Goal: Information Seeking & Learning: Check status

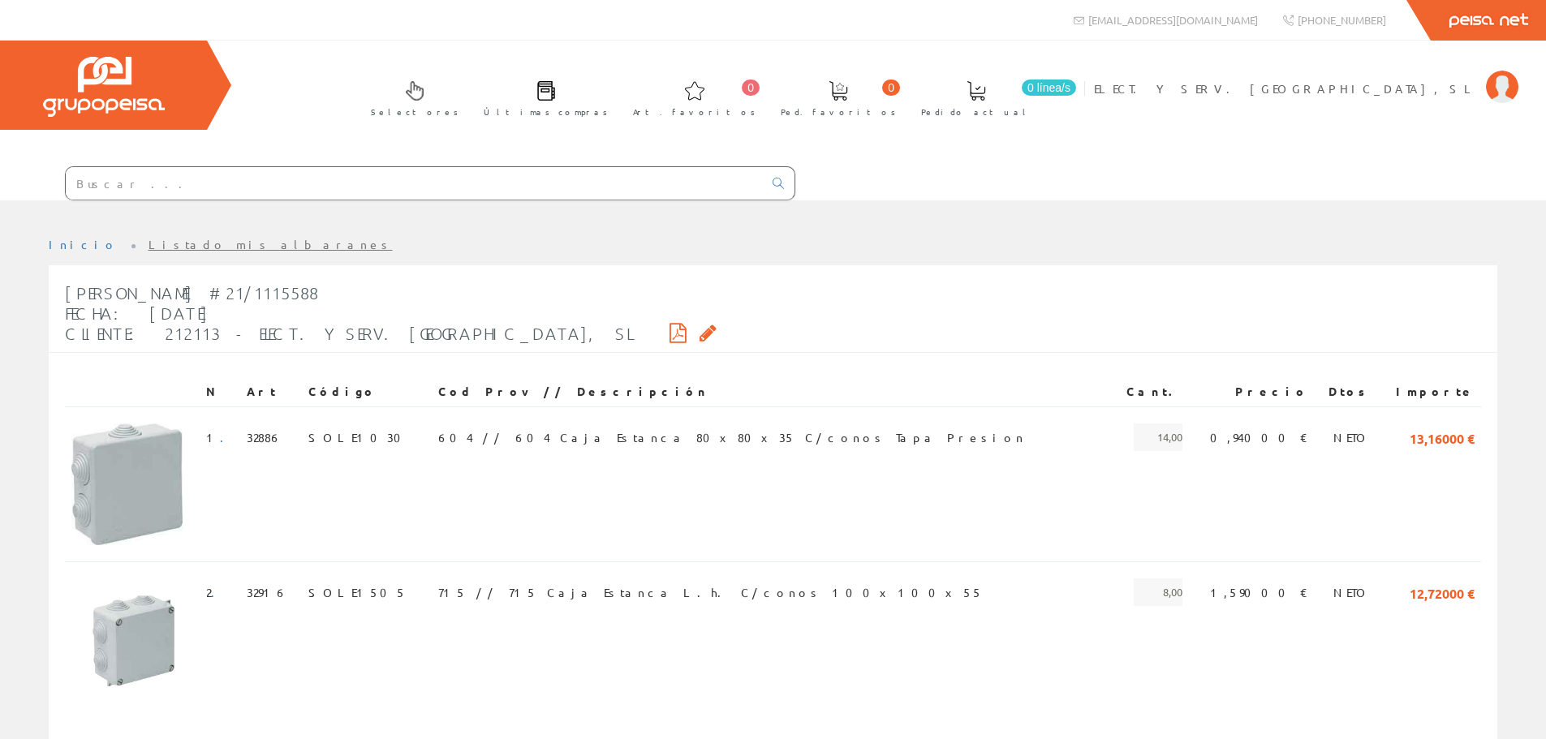
click at [148, 243] on link "Listado mis albaranes" at bounding box center [270, 244] width 244 height 15
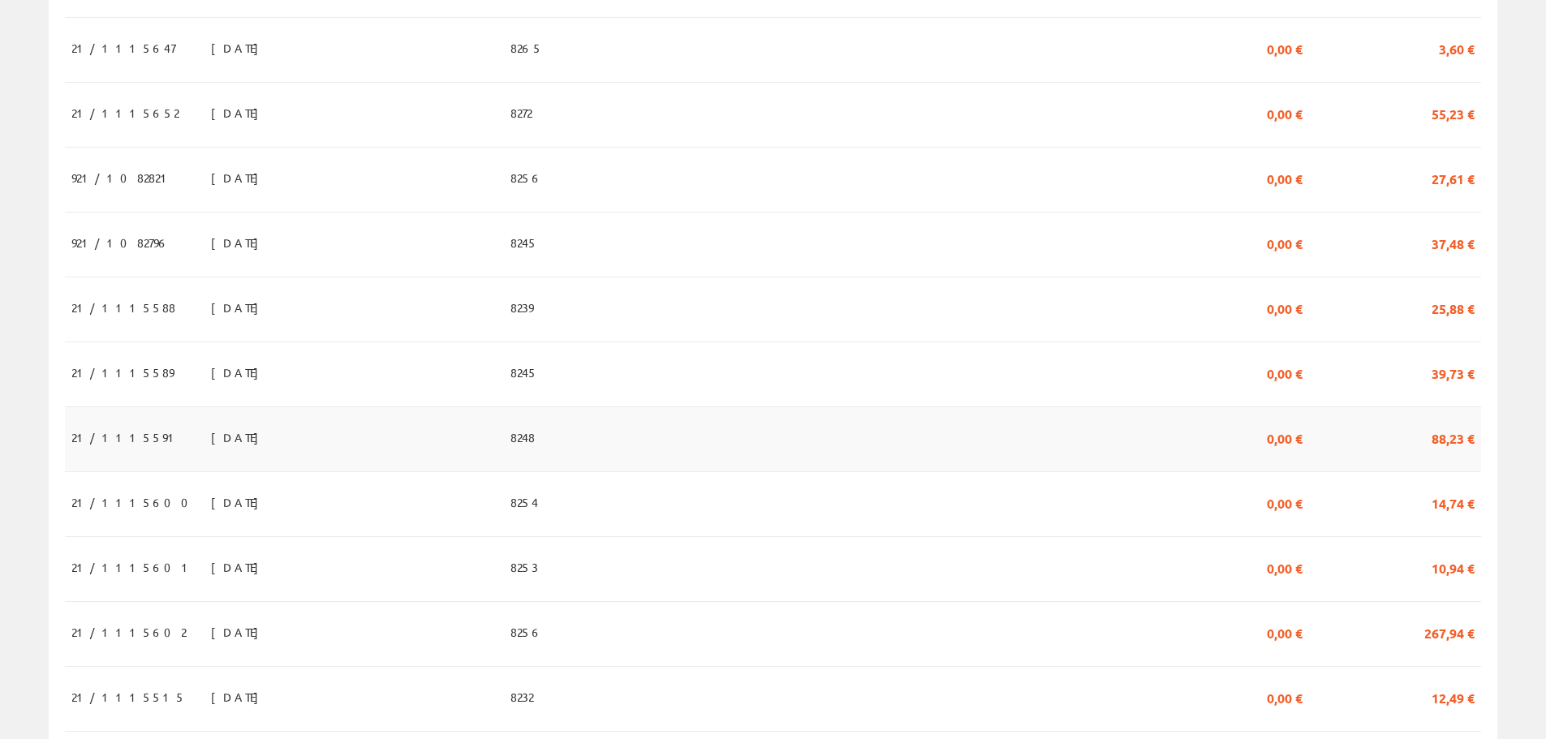
scroll to position [811, 0]
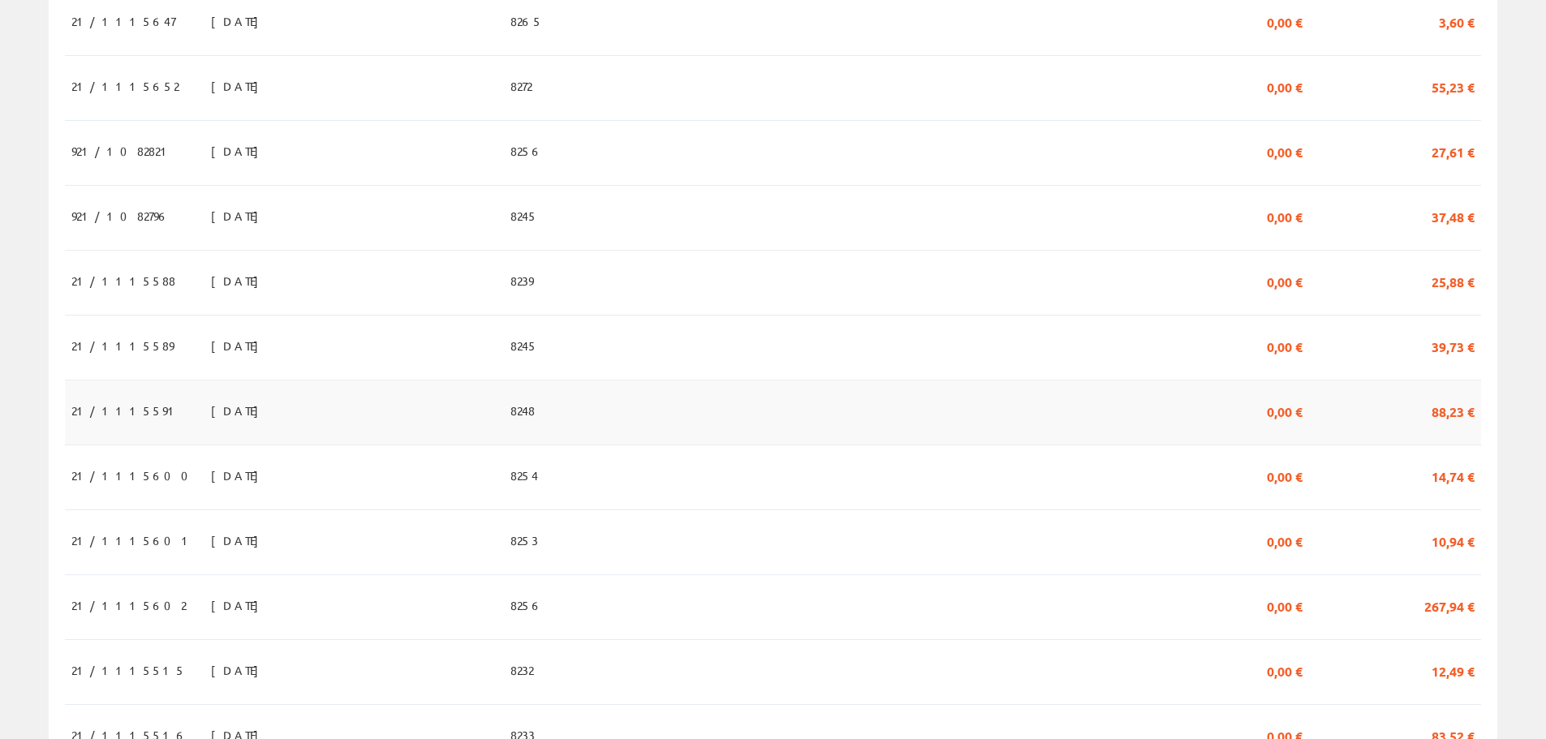
click at [310, 433] on td "31/07/2025" at bounding box center [353, 412] width 299 height 65
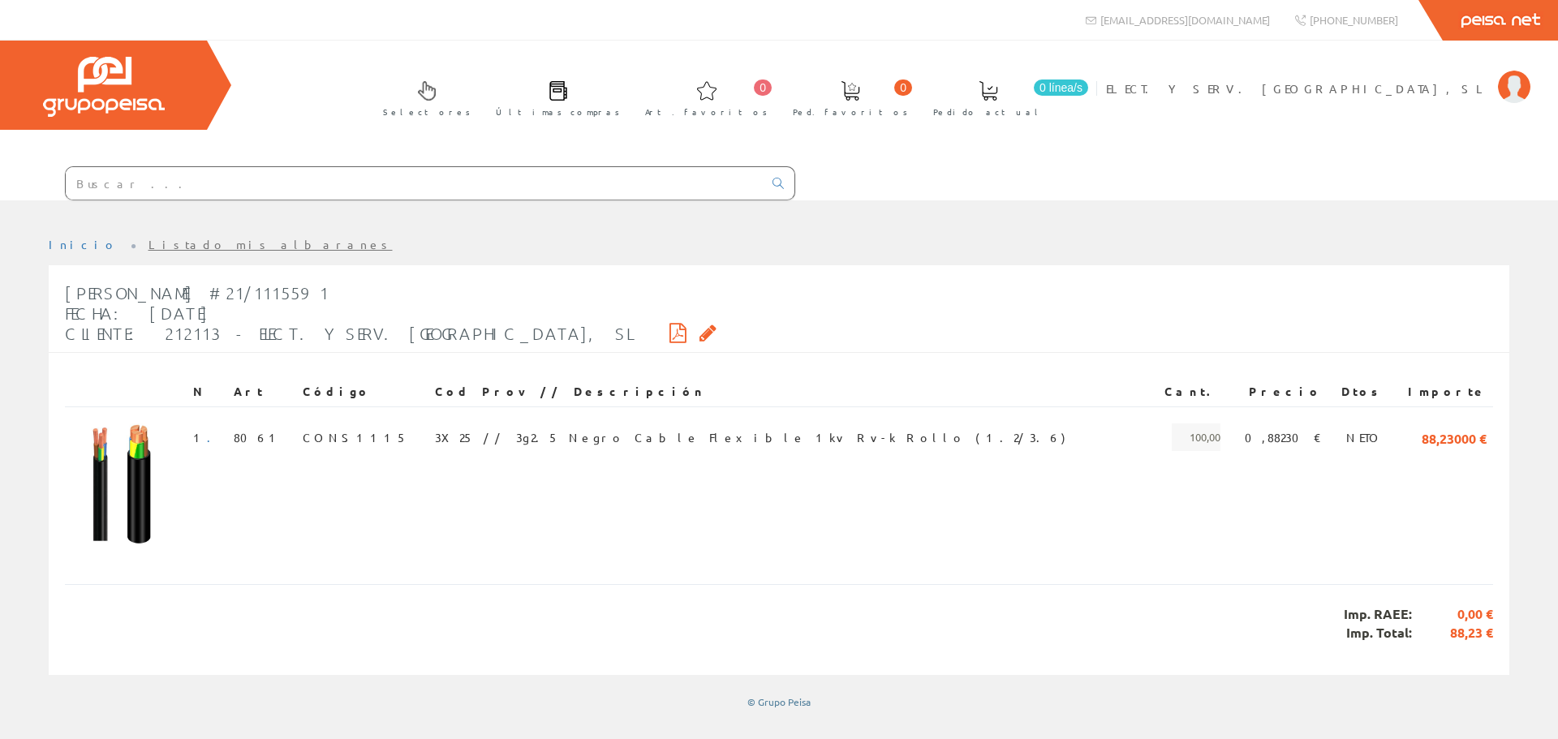
click at [148, 243] on link "Listado mis albaranes" at bounding box center [270, 244] width 244 height 15
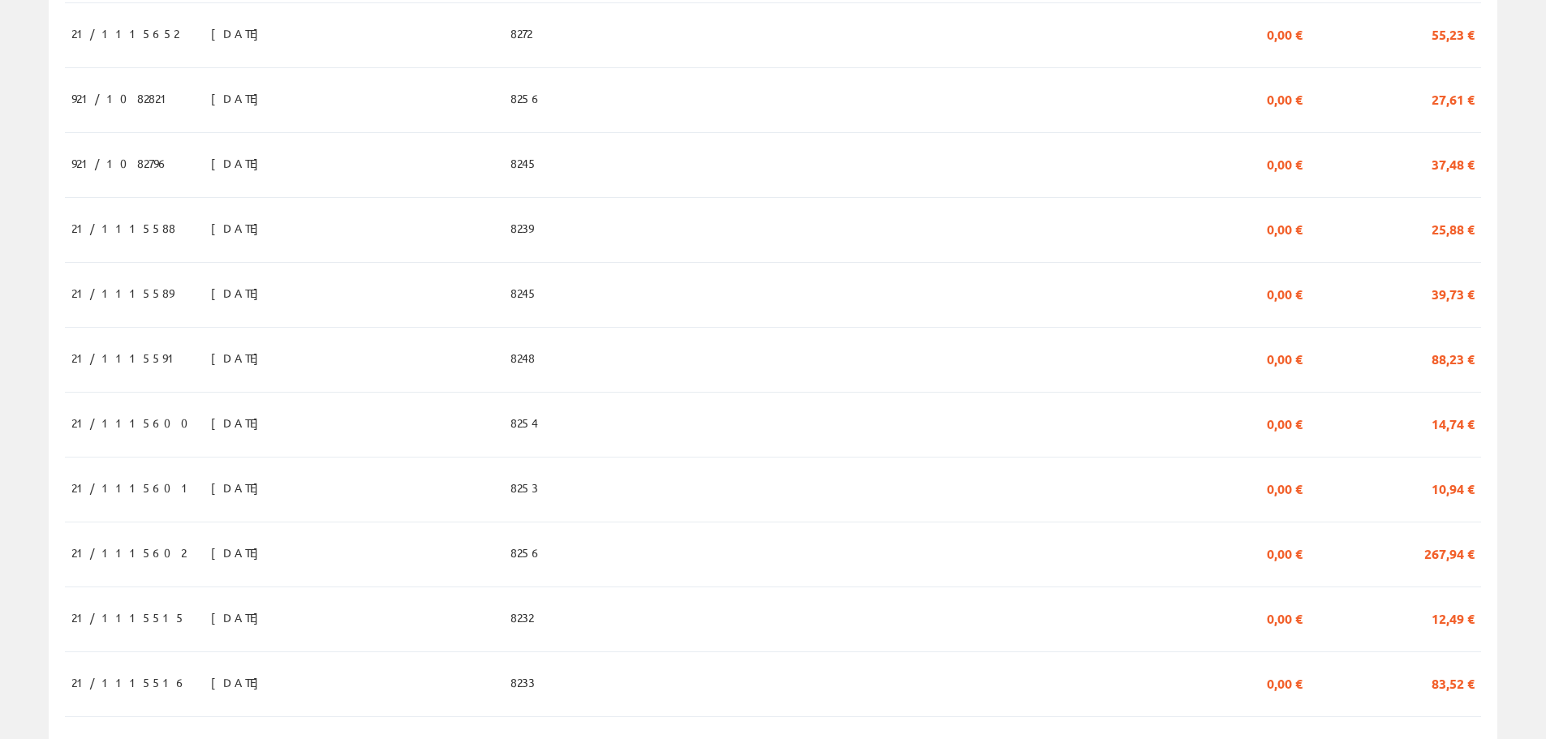
scroll to position [893, 0]
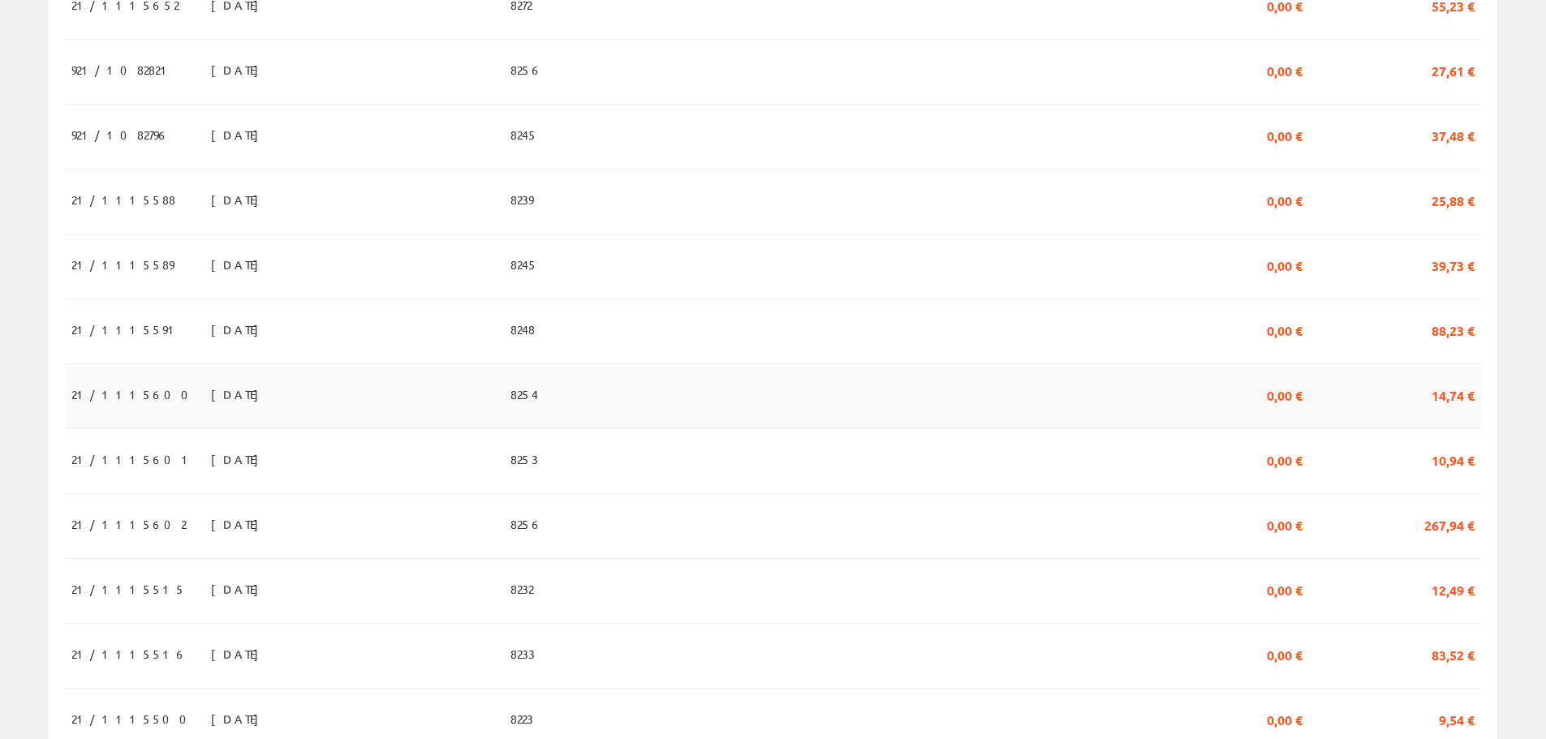
click at [211, 408] on span "31/07/2025" at bounding box center [239, 395] width 56 height 28
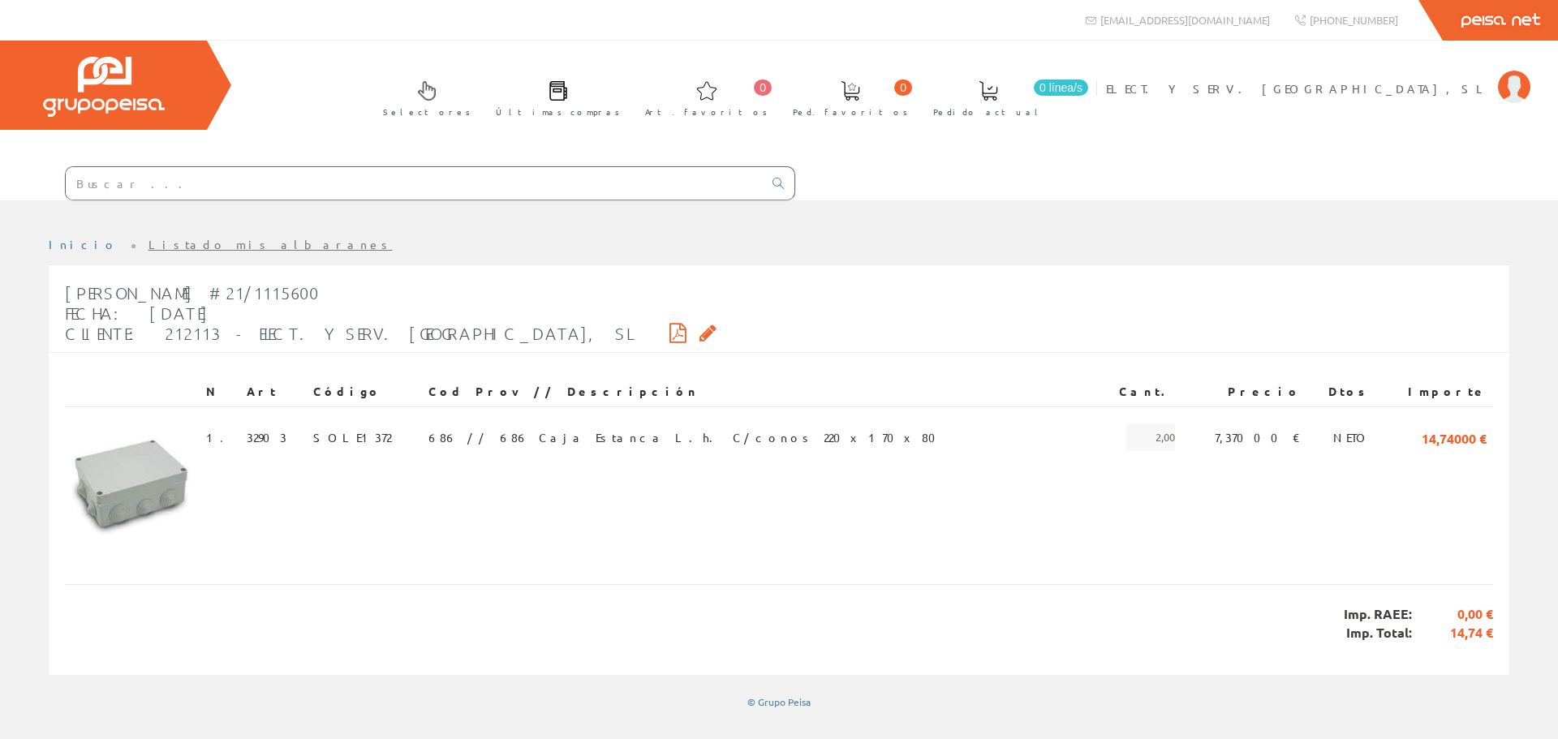
click at [148, 241] on link "Listado mis albaranes" at bounding box center [270, 244] width 244 height 15
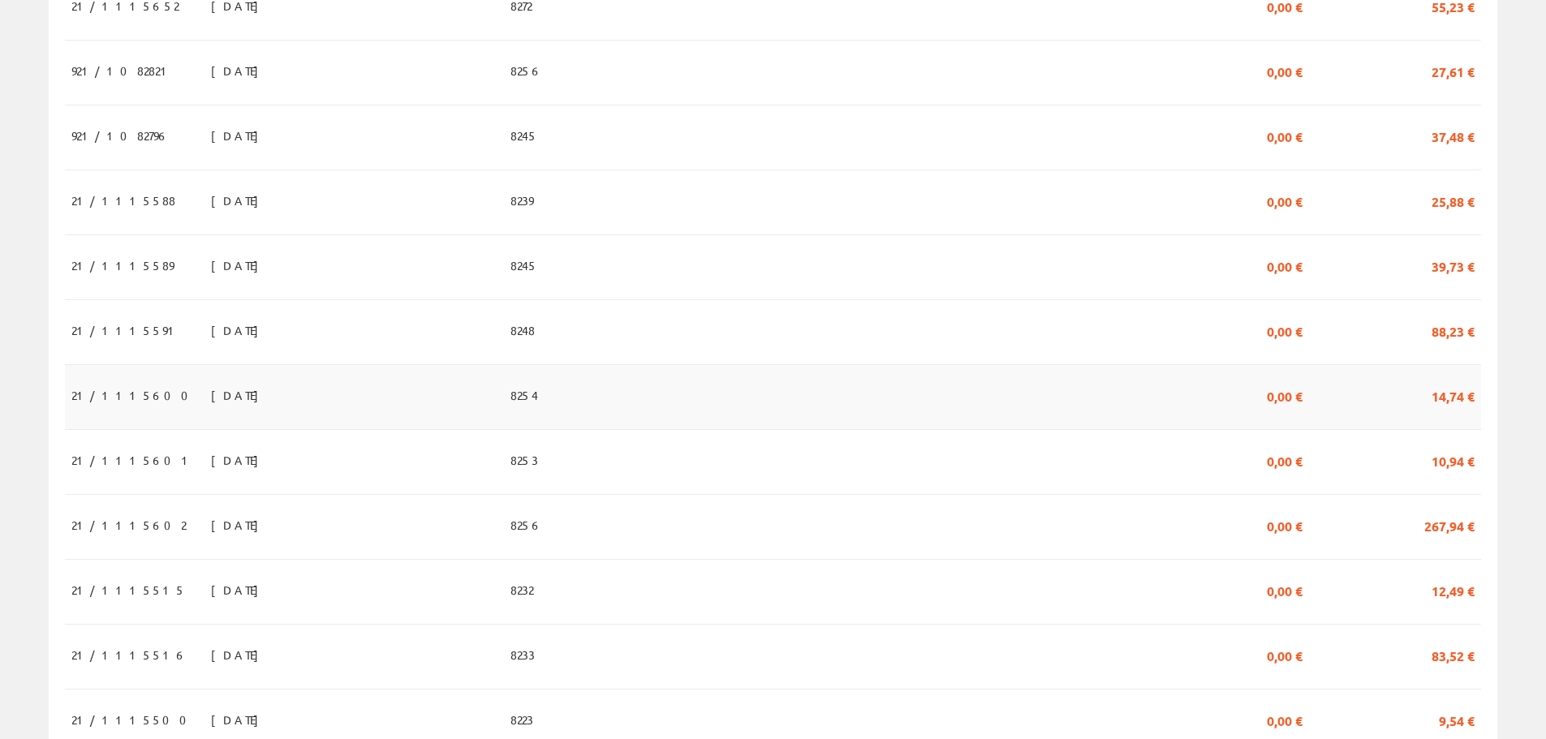
scroll to position [893, 0]
click at [103, 467] on span "21/1115601" at bounding box center [132, 459] width 123 height 28
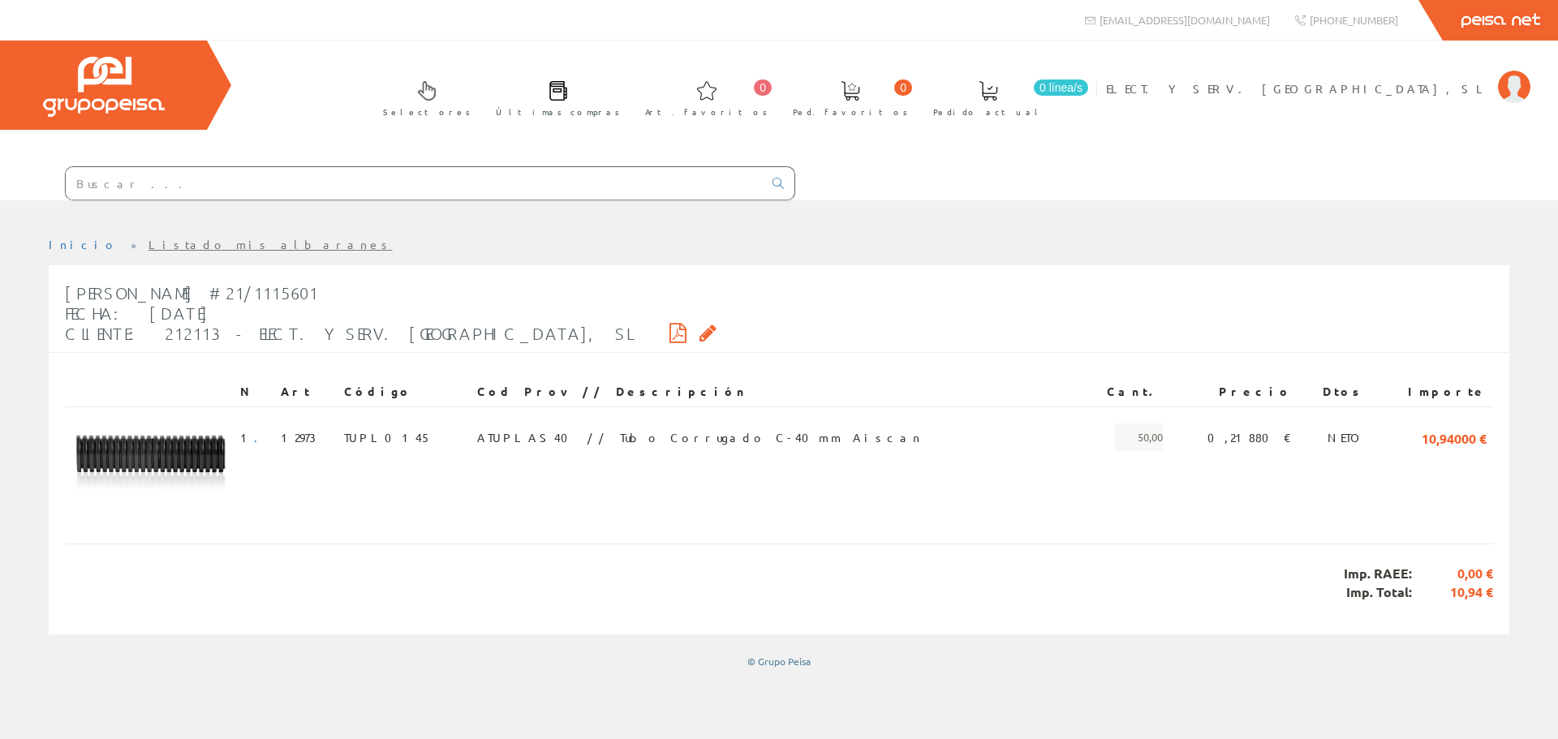
click at [148, 245] on link "Listado mis albaranes" at bounding box center [270, 244] width 244 height 15
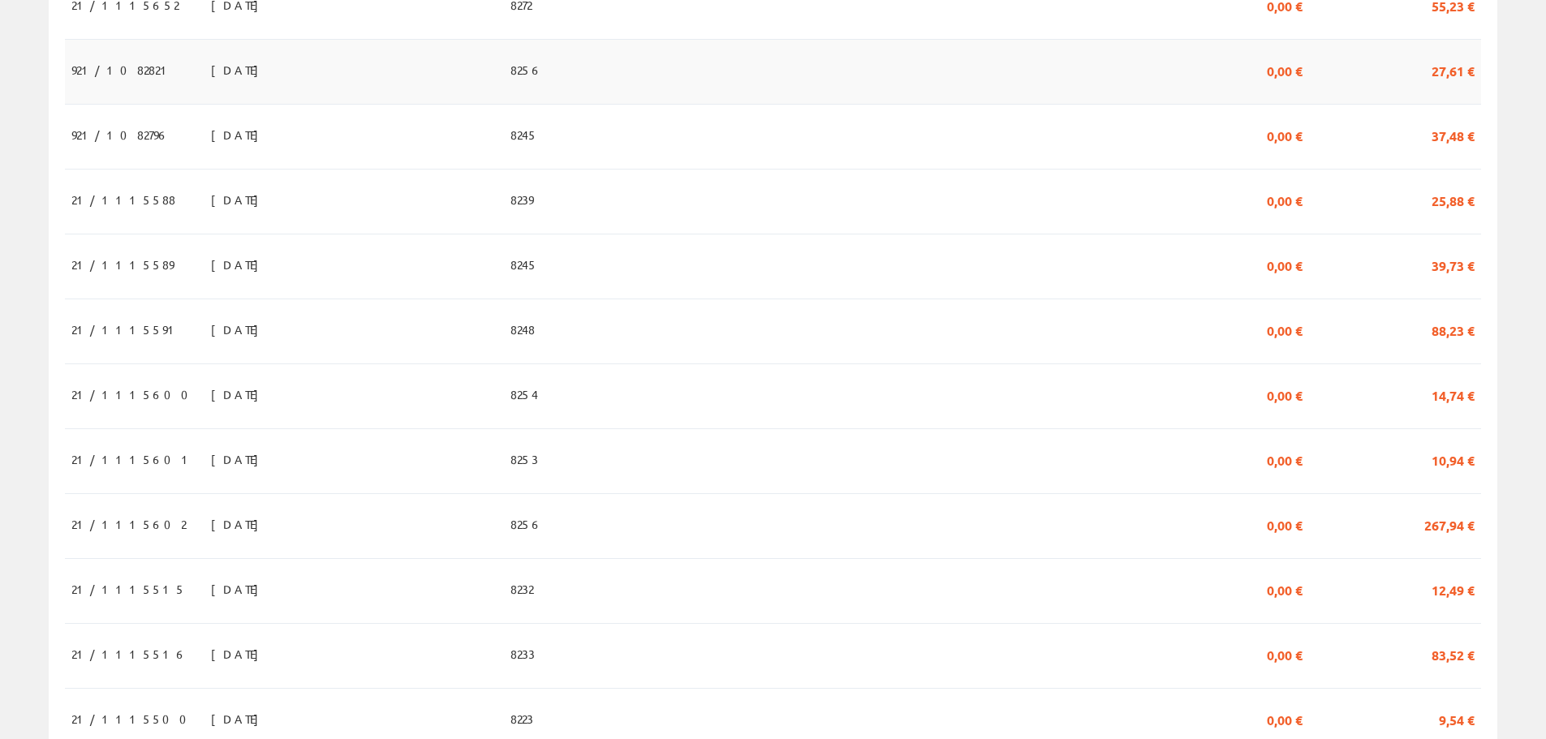
scroll to position [974, 0]
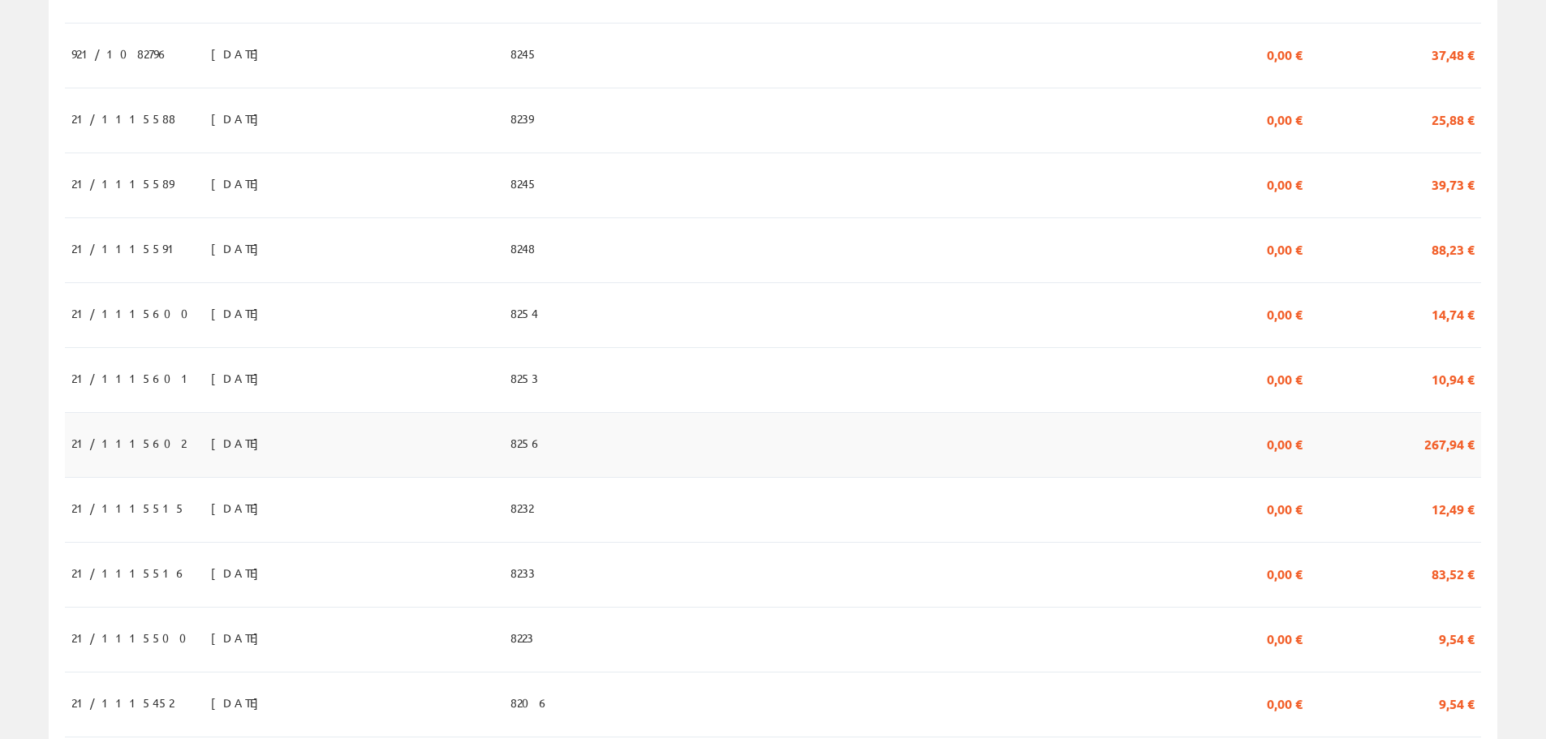
click at [120, 477] on td "21/1115602" at bounding box center [135, 444] width 140 height 65
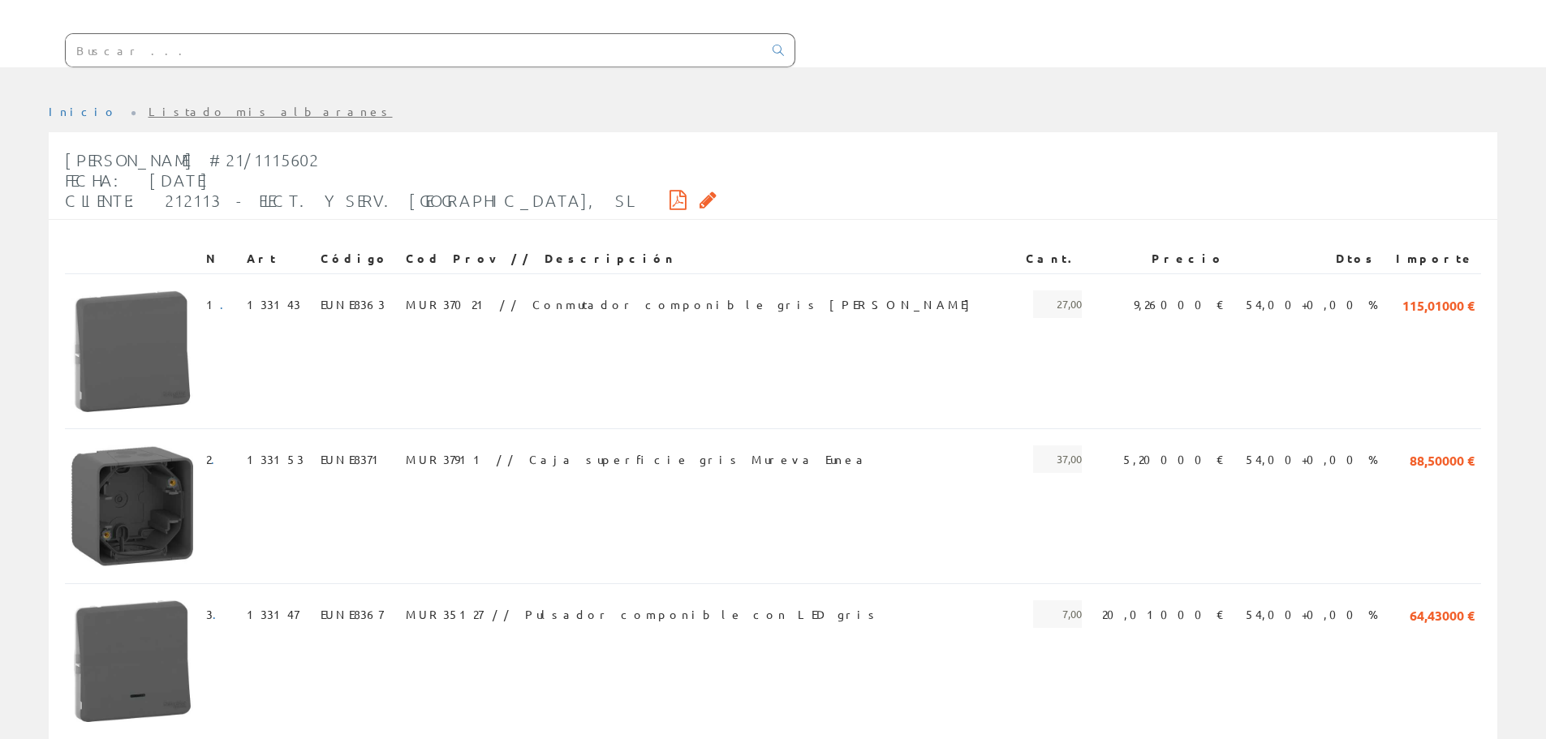
scroll to position [46, 0]
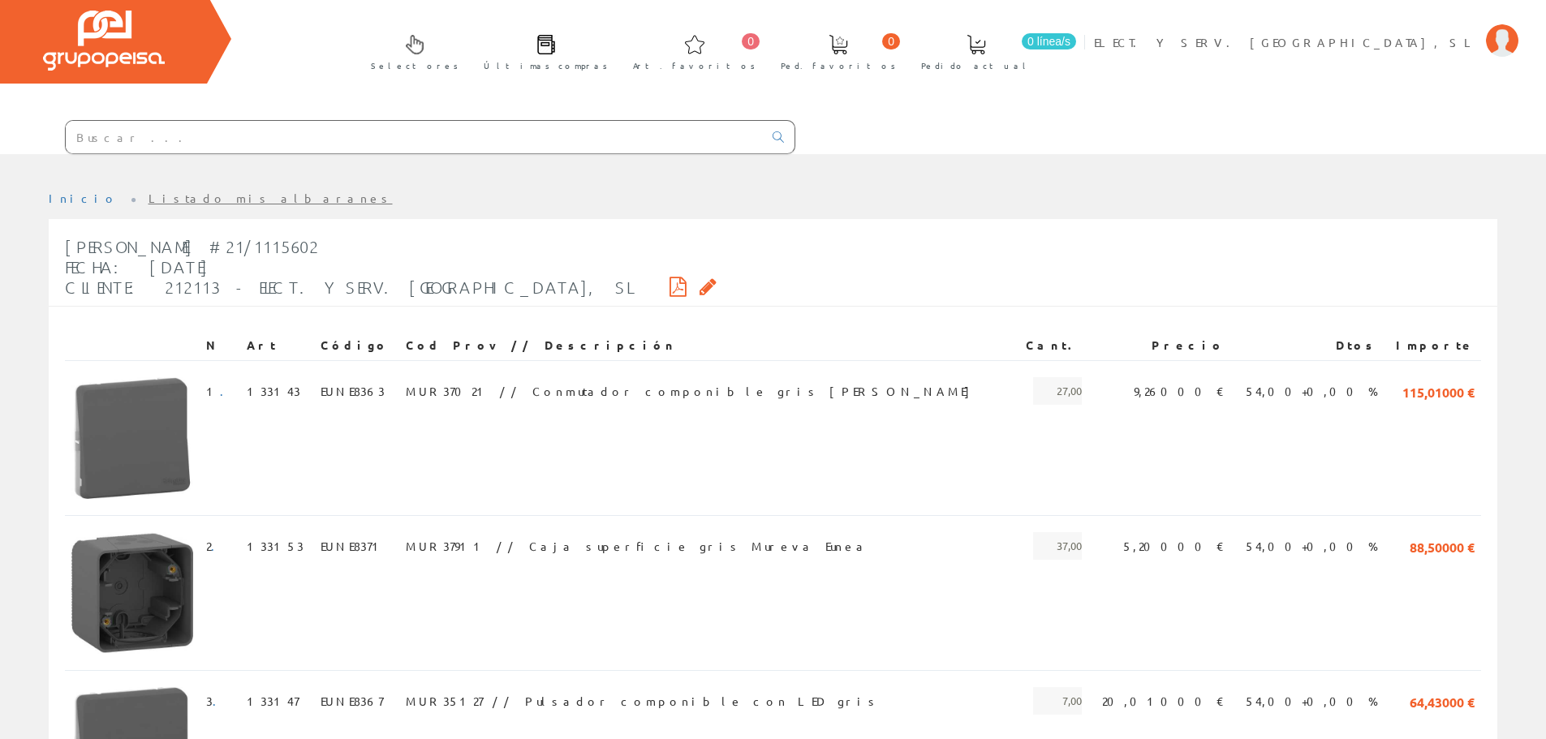
click at [148, 198] on link "Listado mis albaranes" at bounding box center [270, 198] width 244 height 15
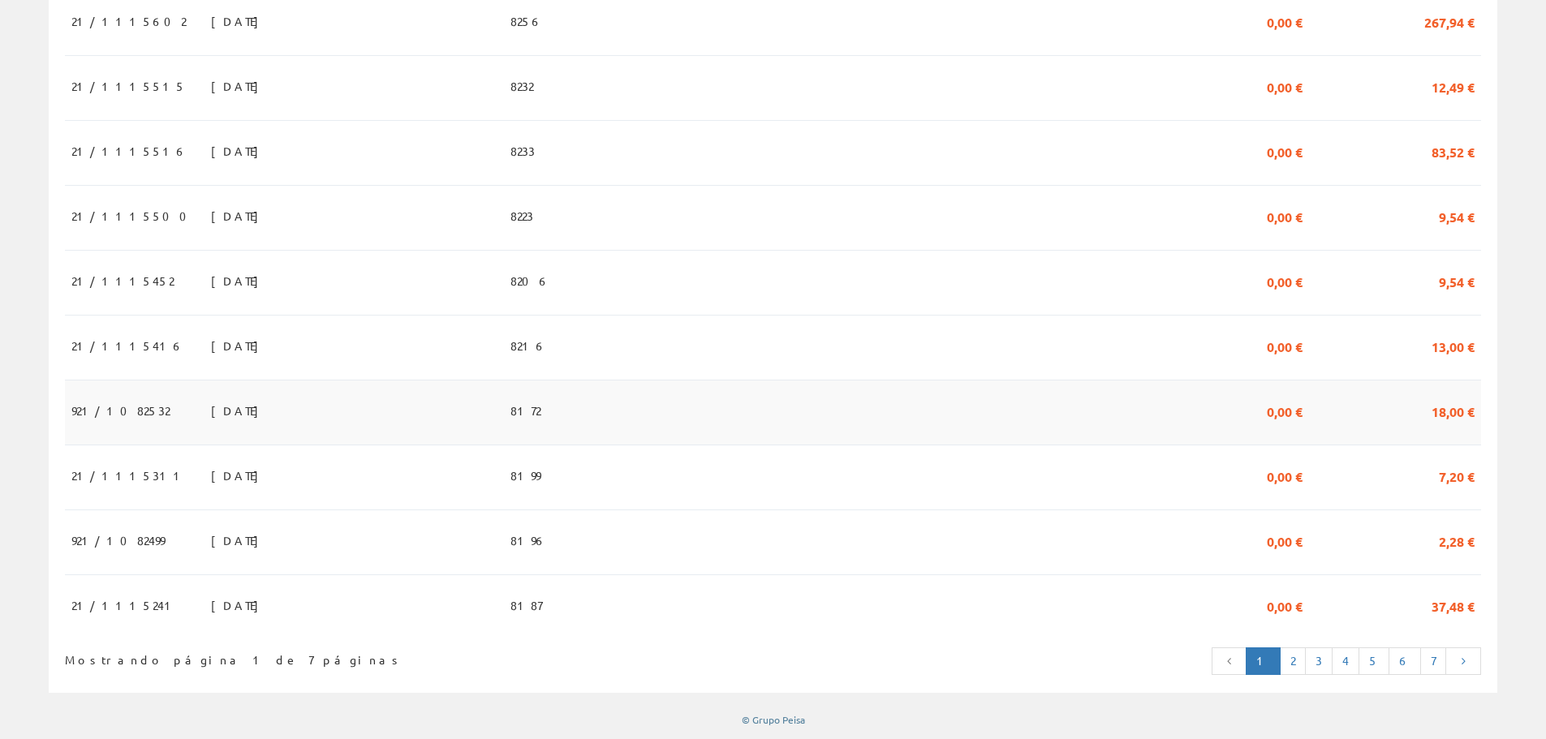
scroll to position [1416, 0]
click at [281, 537] on td "[DATE]" at bounding box center [353, 542] width 299 height 65
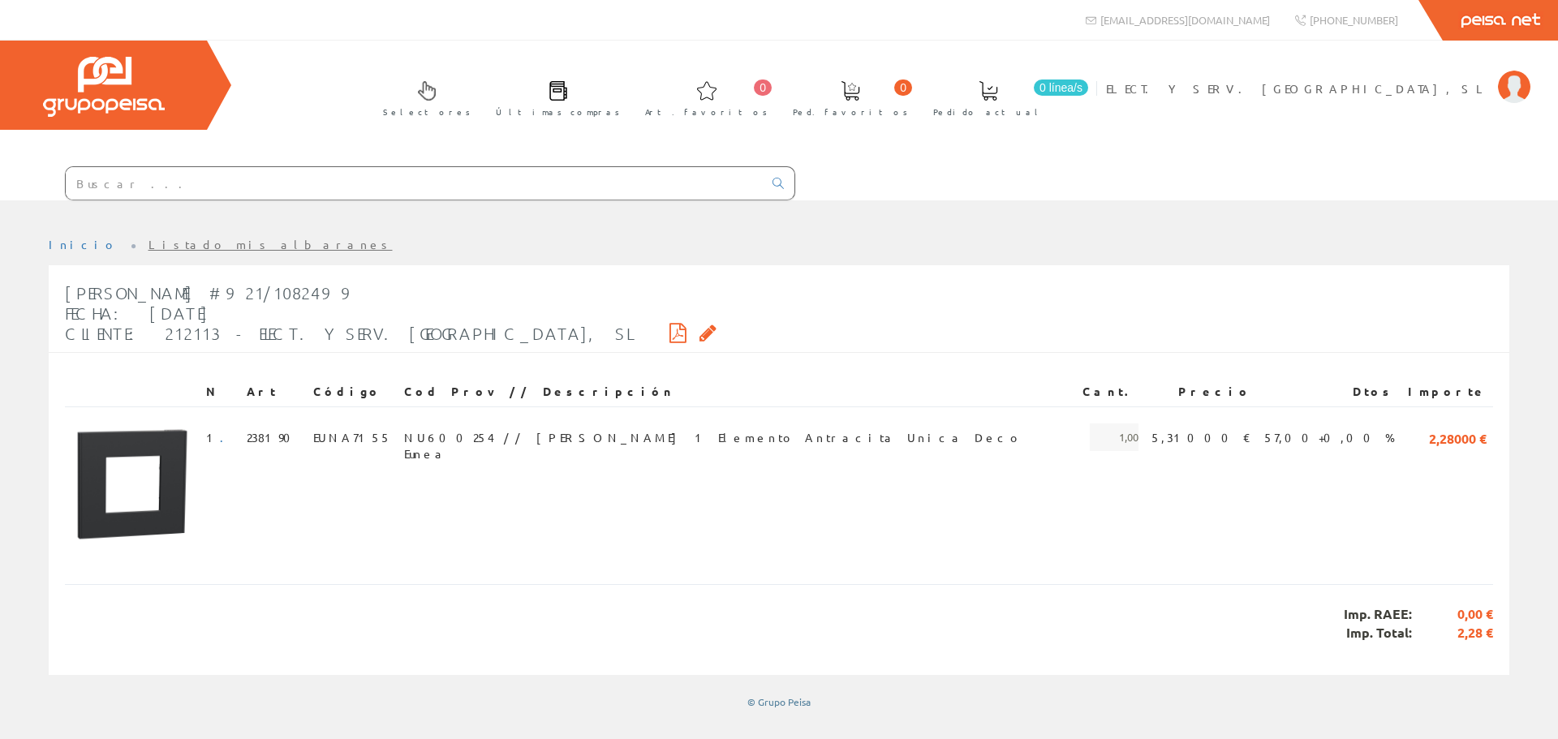
click at [148, 243] on link "Listado mis albaranes" at bounding box center [270, 244] width 244 height 15
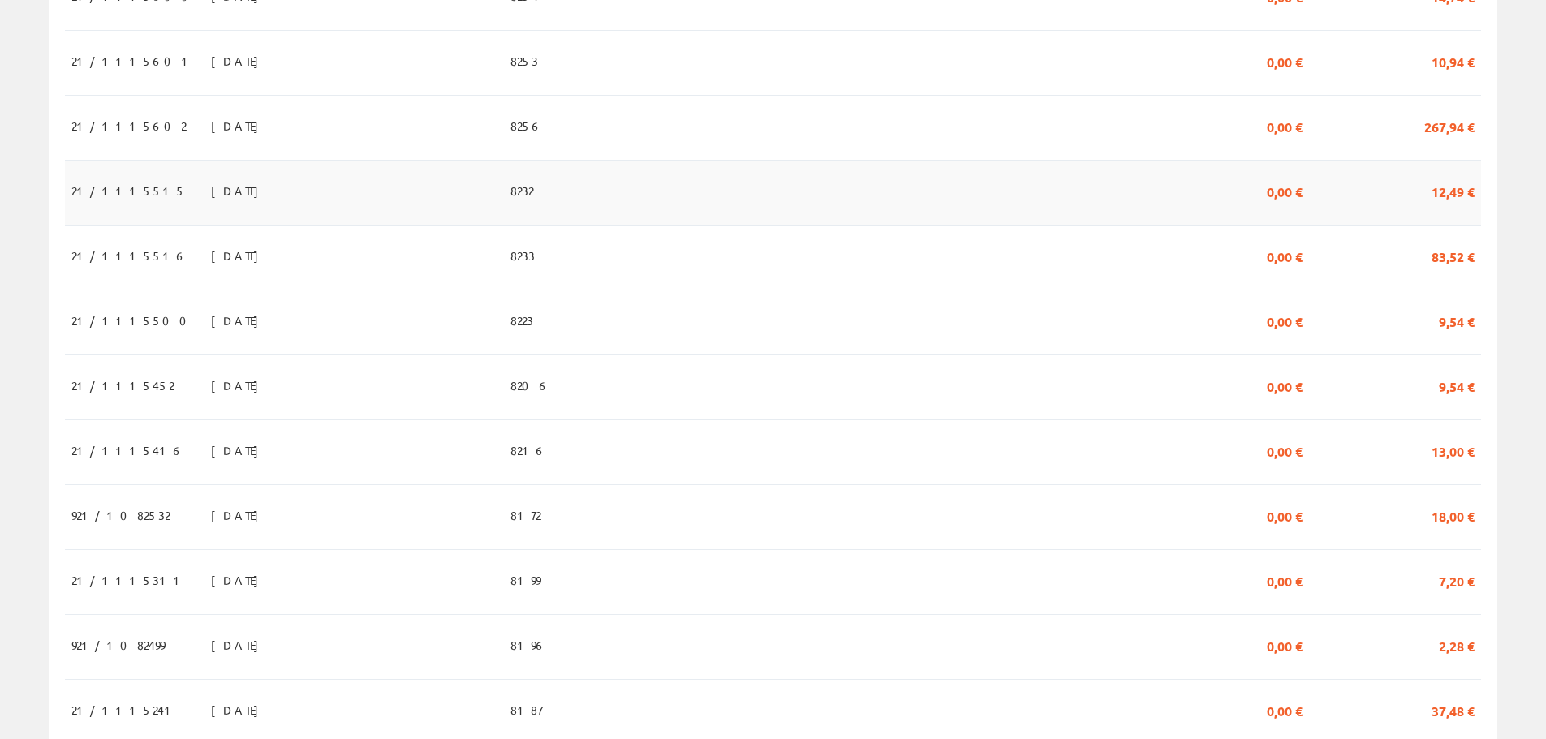
scroll to position [1379, 0]
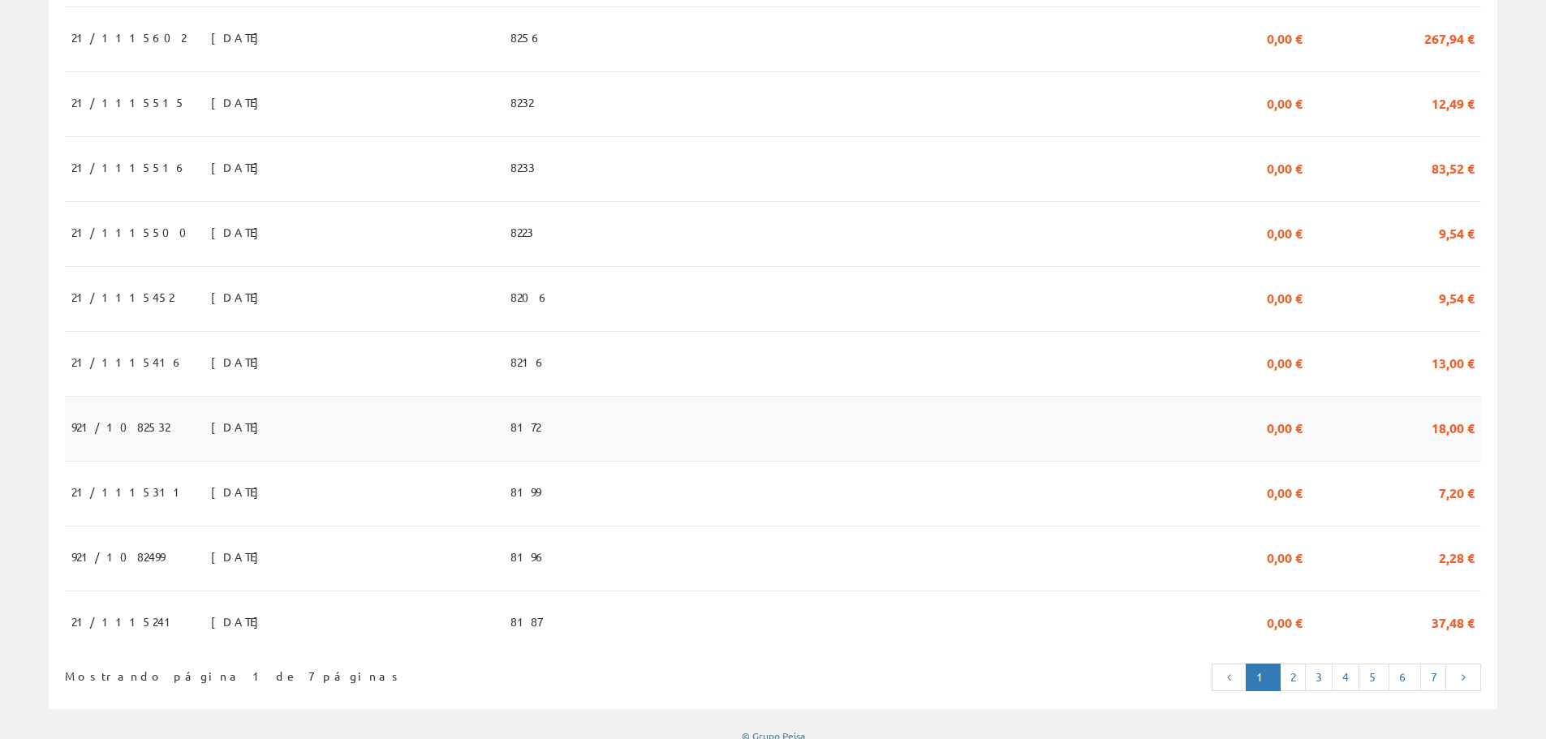
click at [484, 448] on td "[DATE]" at bounding box center [353, 428] width 299 height 65
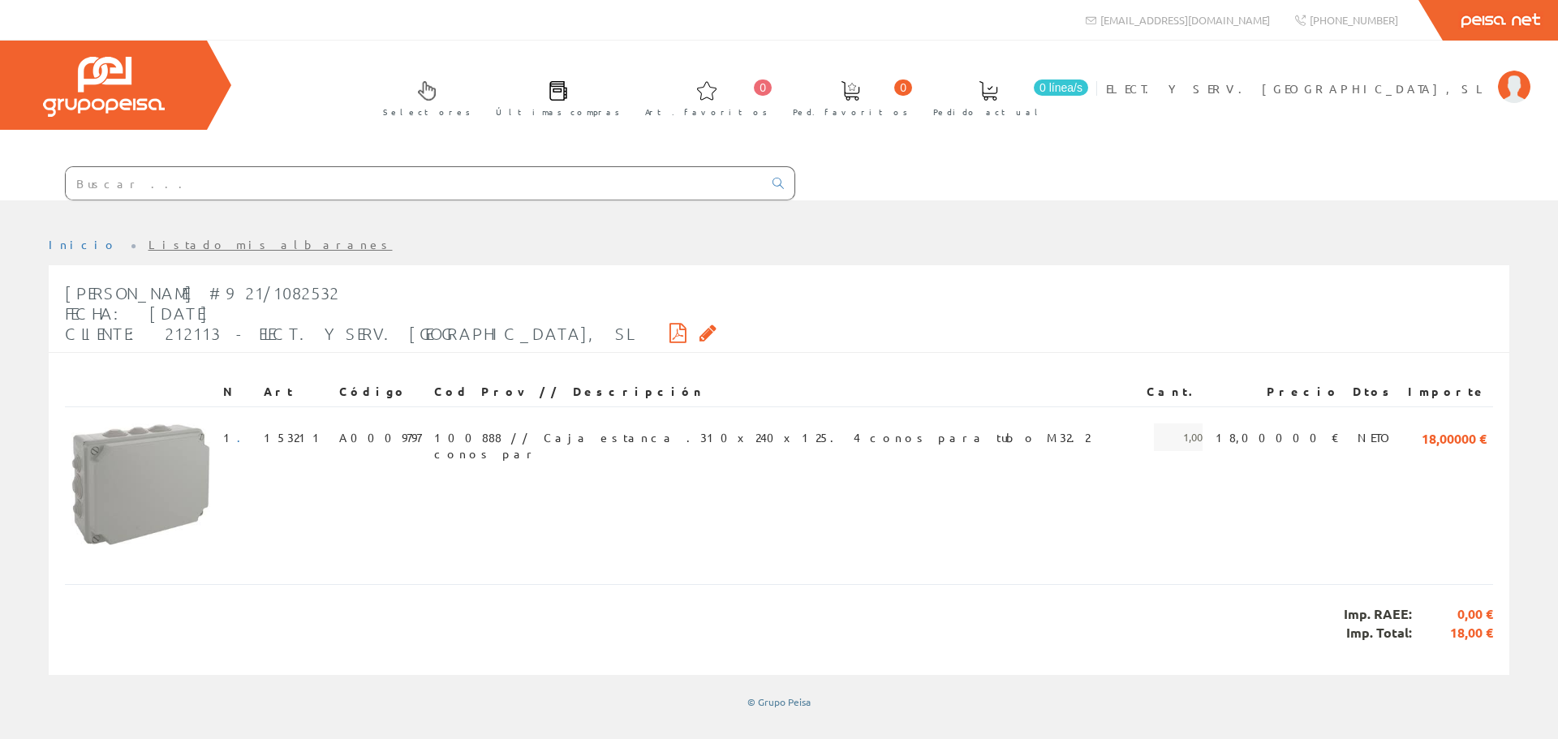
click at [161, 243] on li "Listado mis albaranes" at bounding box center [270, 245] width 244 height 16
click at [166, 248] on link "Listado mis albaranes" at bounding box center [270, 244] width 244 height 15
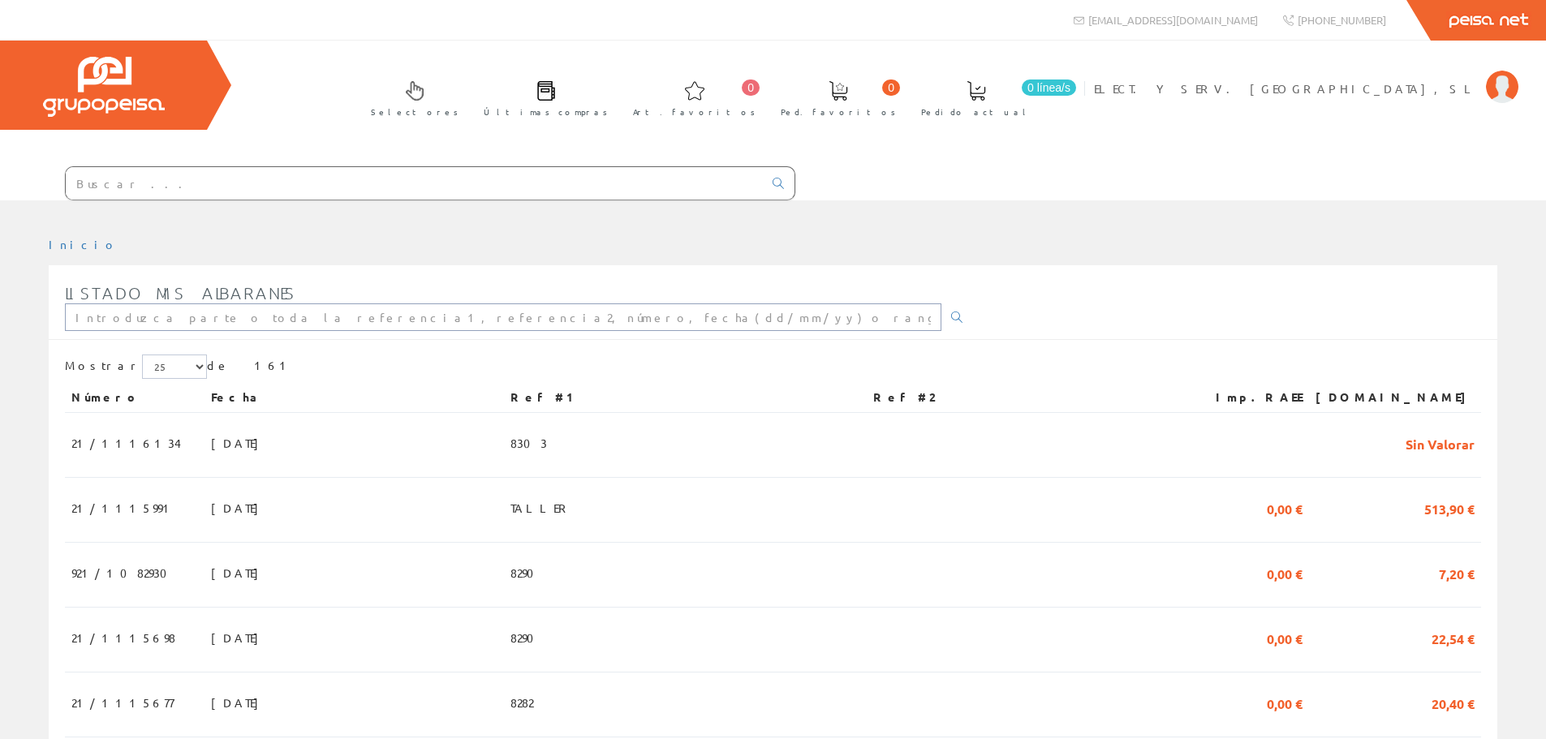
click at [229, 327] on input "text" at bounding box center [503, 317] width 876 height 28
type input "8180"
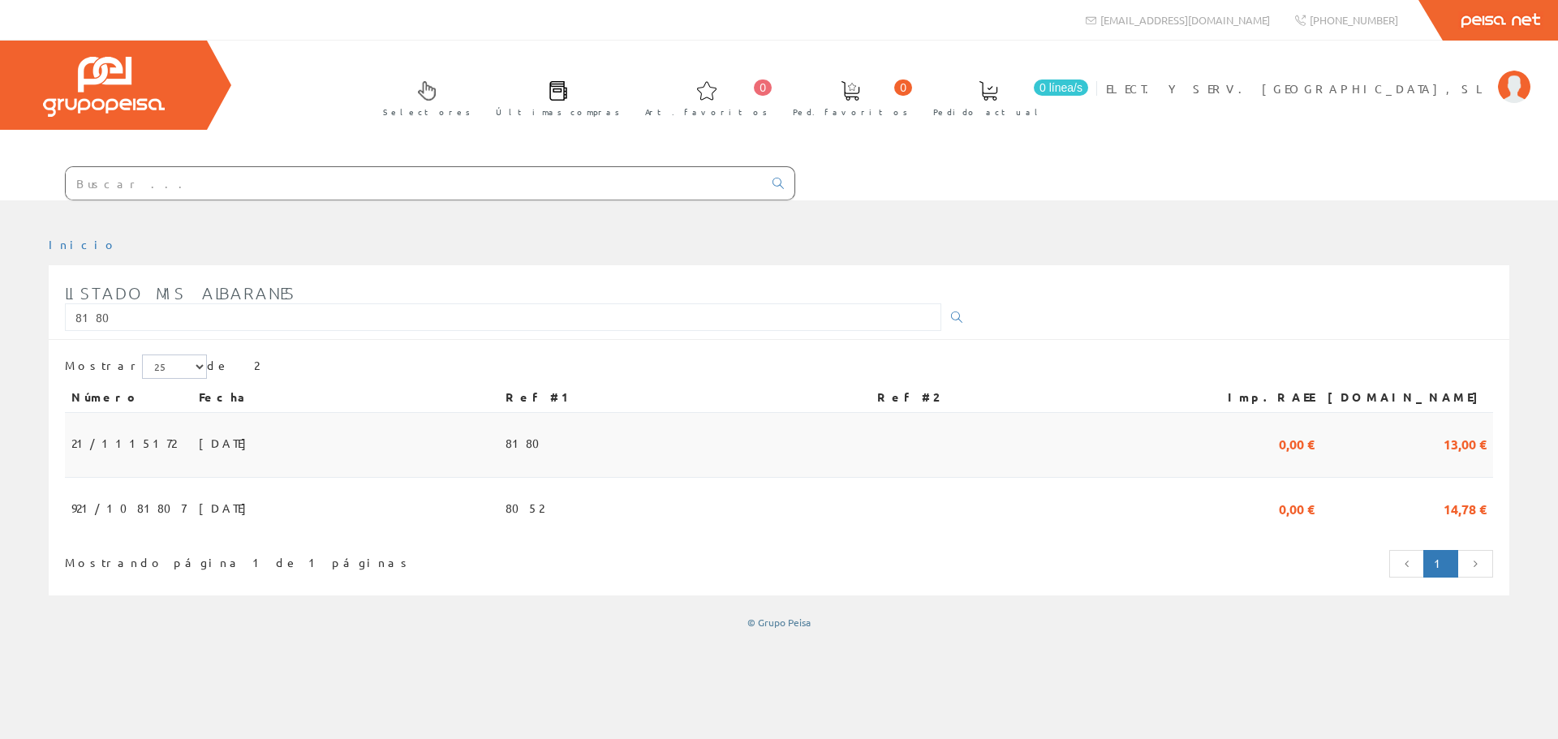
click at [439, 455] on td "15/07/2025" at bounding box center [345, 445] width 307 height 65
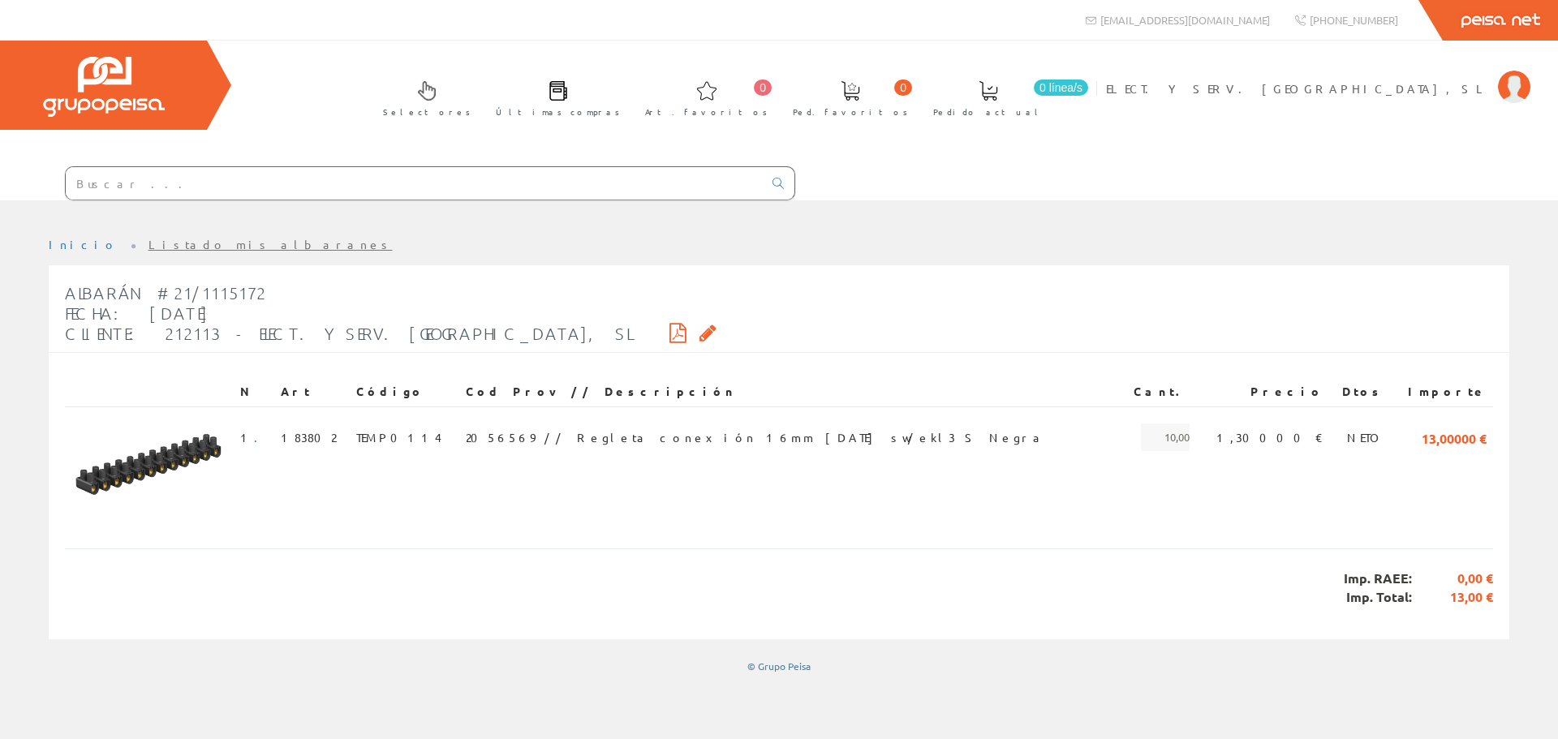
click at [148, 241] on link "Listado mis albaranes" at bounding box center [270, 244] width 244 height 15
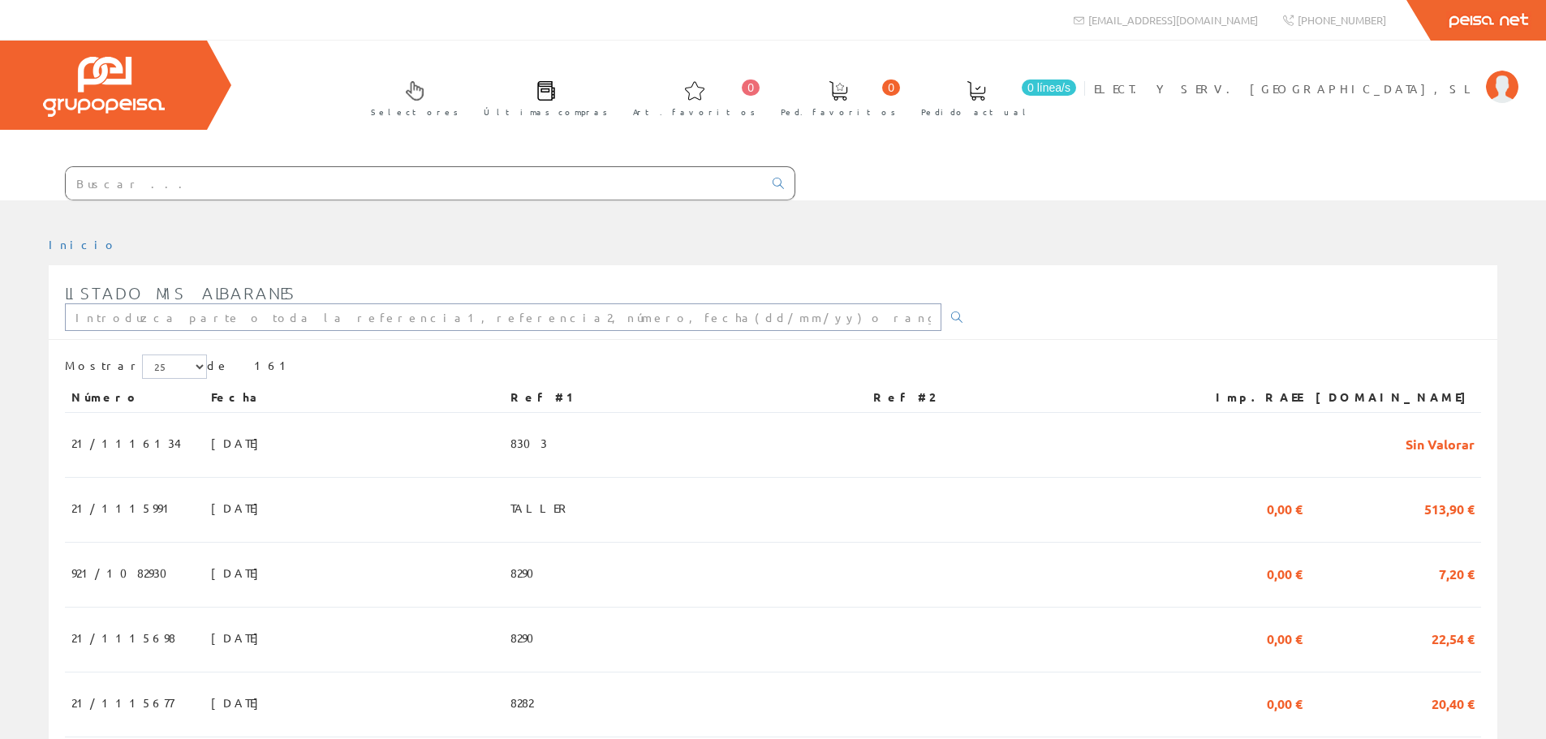
click at [185, 326] on input "text" at bounding box center [503, 317] width 876 height 28
type input "8187"
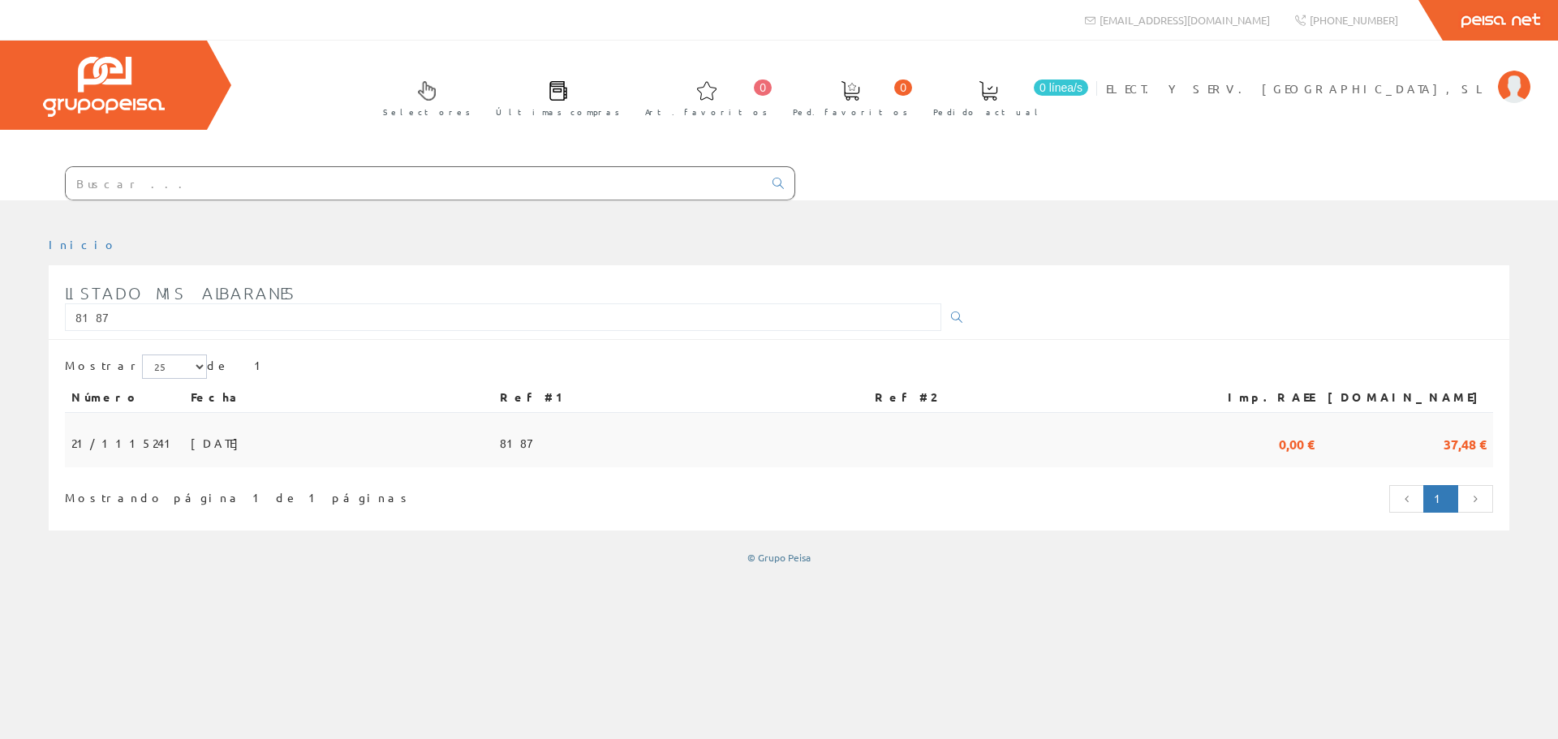
click at [301, 456] on td "[DATE]" at bounding box center [338, 440] width 309 height 54
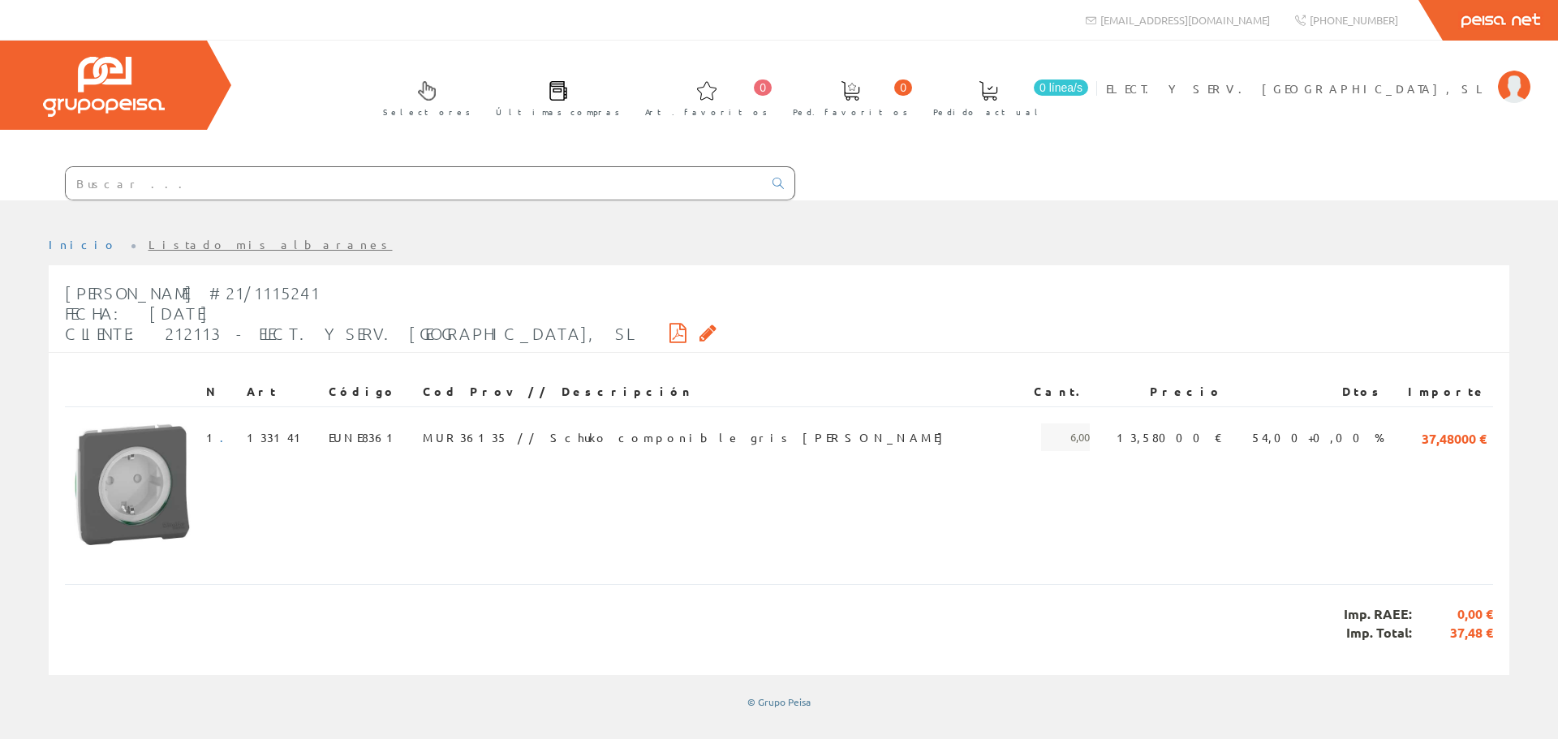
click at [148, 252] on li "Listado mis albaranes" at bounding box center [270, 245] width 244 height 16
drag, startPoint x: 123, startPoint y: 245, endPoint x: 136, endPoint y: 231, distance: 18.9
click at [148, 244] on link "Listado mis albaranes" at bounding box center [270, 244] width 244 height 15
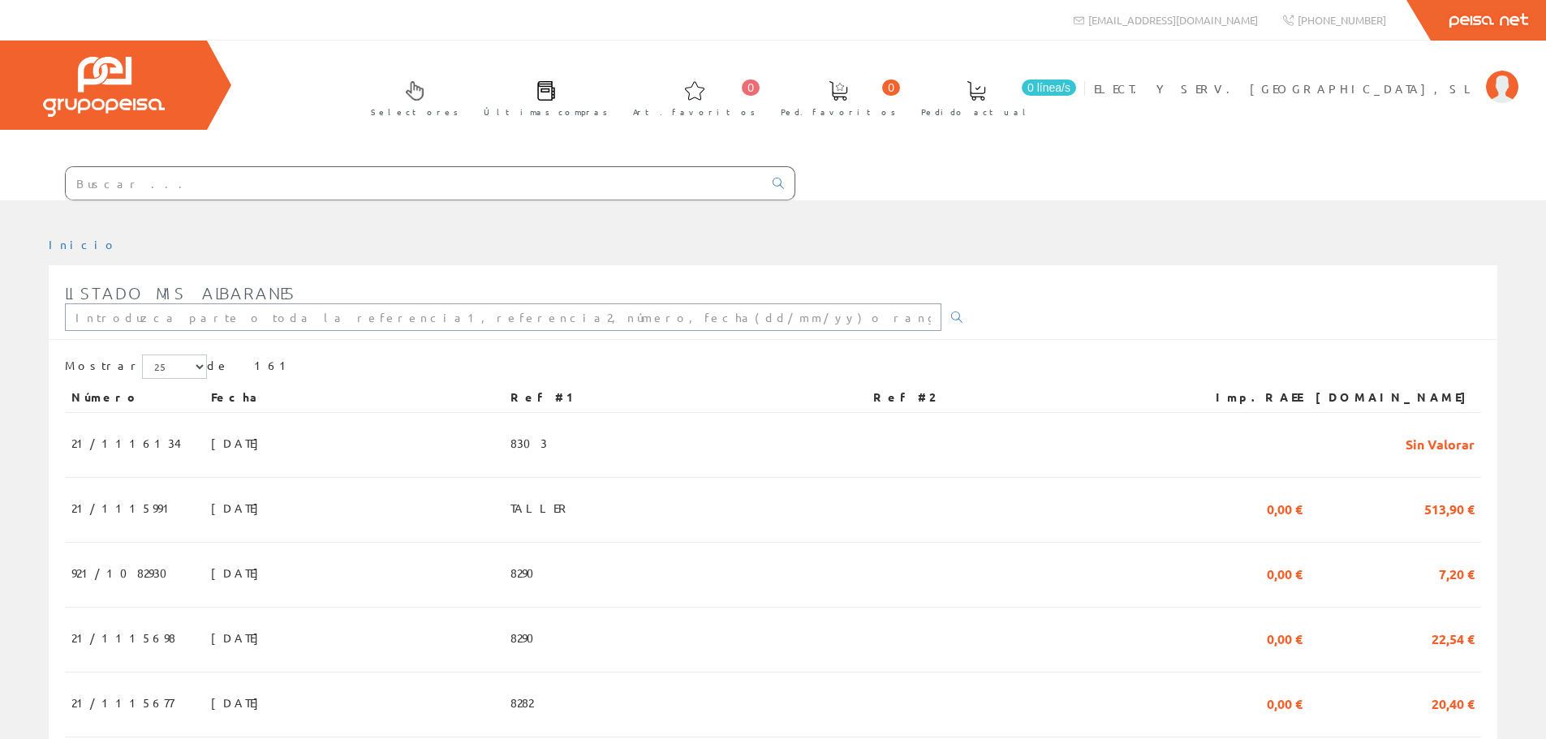
click at [152, 312] on input "text" at bounding box center [503, 317] width 876 height 28
type input "8199"
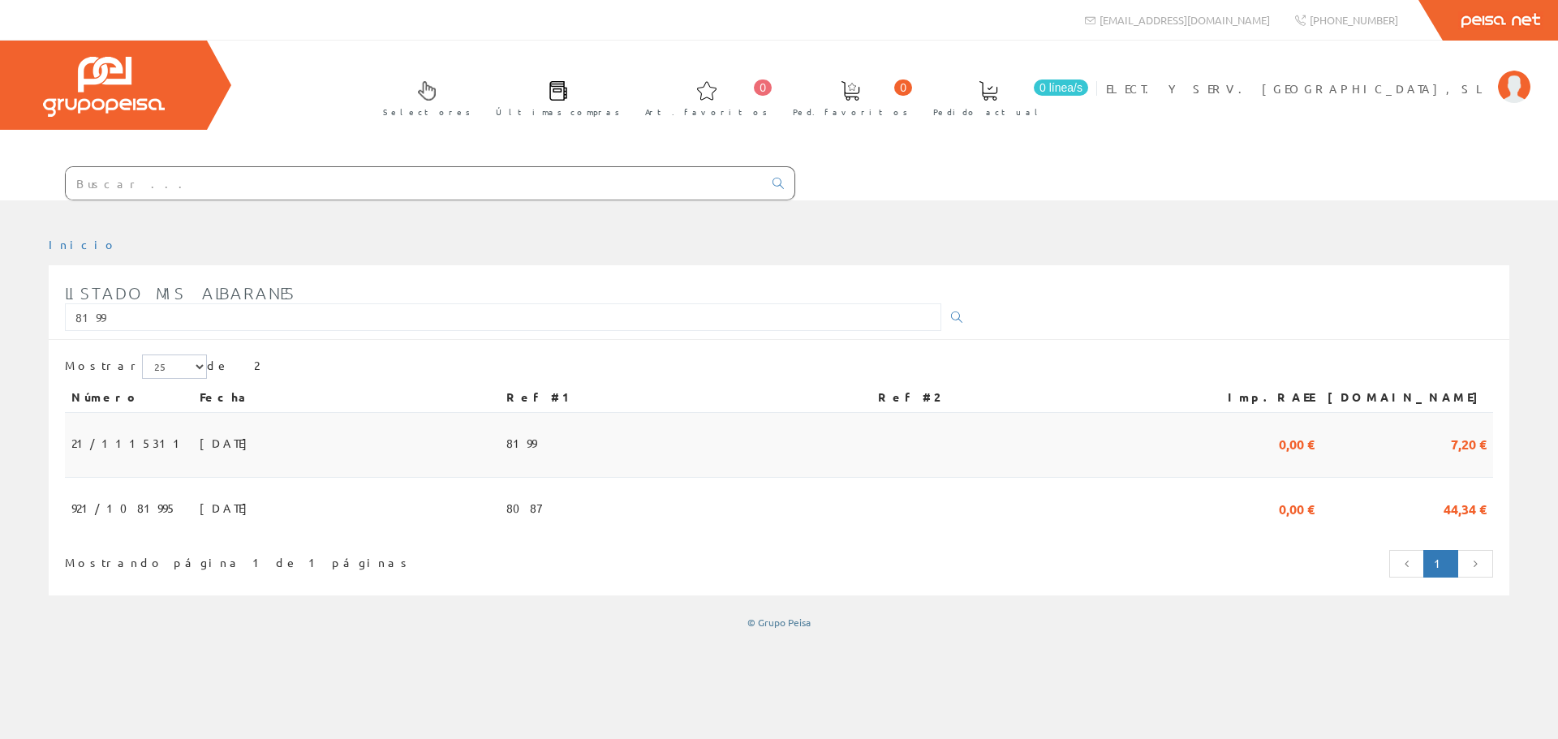
click at [364, 441] on td "[DATE]" at bounding box center [346, 445] width 307 height 65
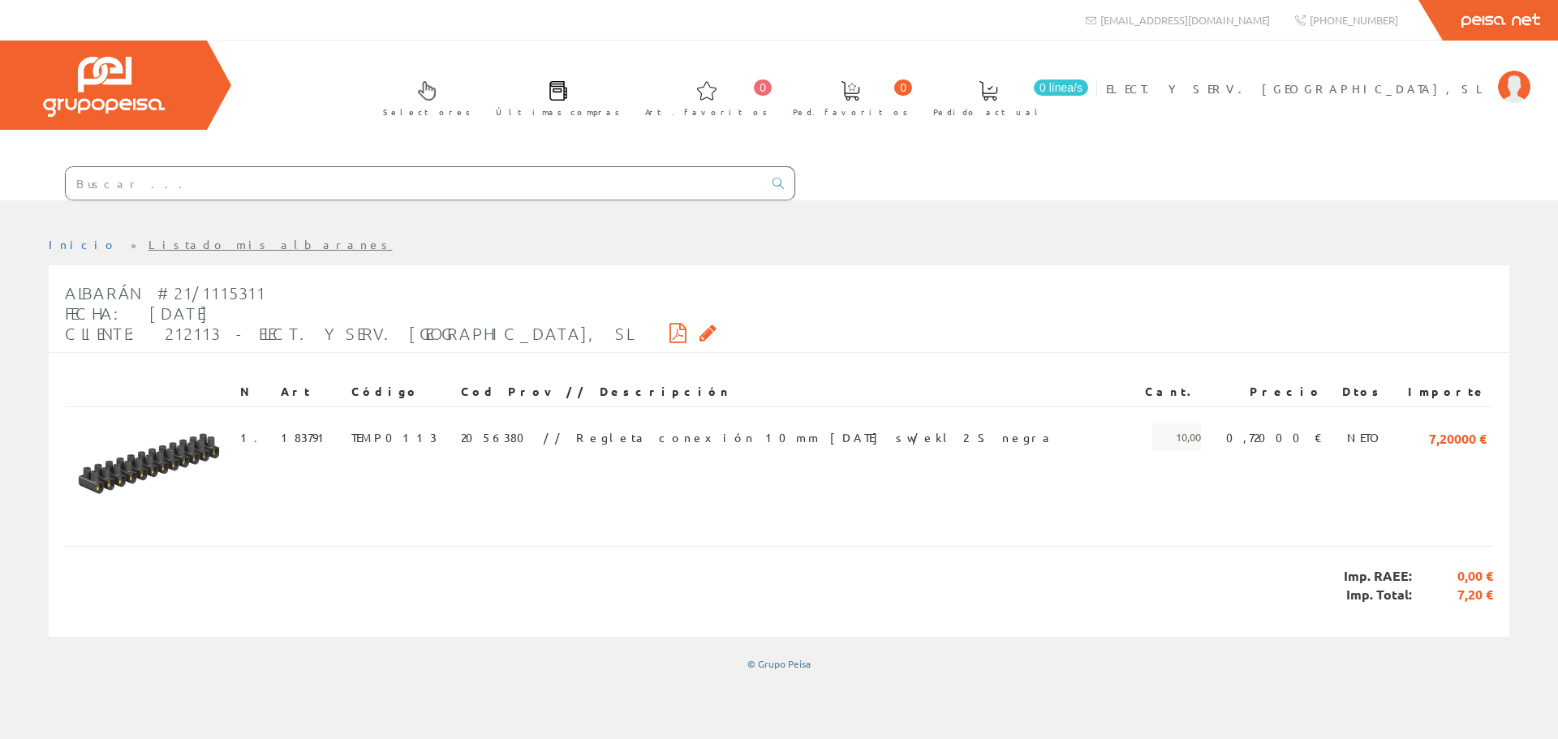
click at [121, 236] on div "Inicio Listado mis albaranes Albarán #21/1115311 Fecha: 21/07/2025 Cliente: 212…" at bounding box center [779, 454] width 1558 height 458
click at [148, 243] on link "Listado mis albaranes" at bounding box center [270, 244] width 244 height 15
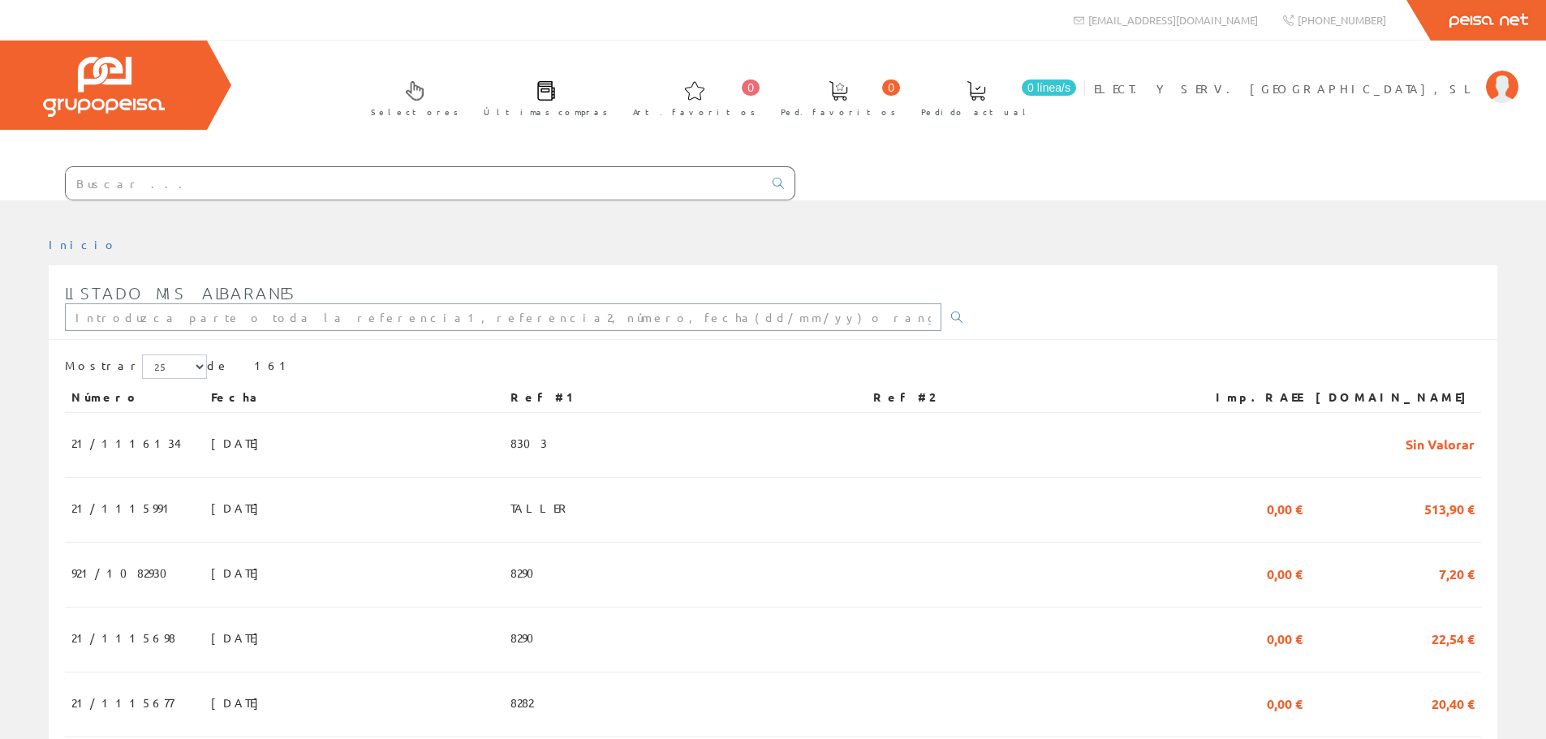
click at [175, 320] on input "text" at bounding box center [503, 317] width 876 height 28
type input "8216"
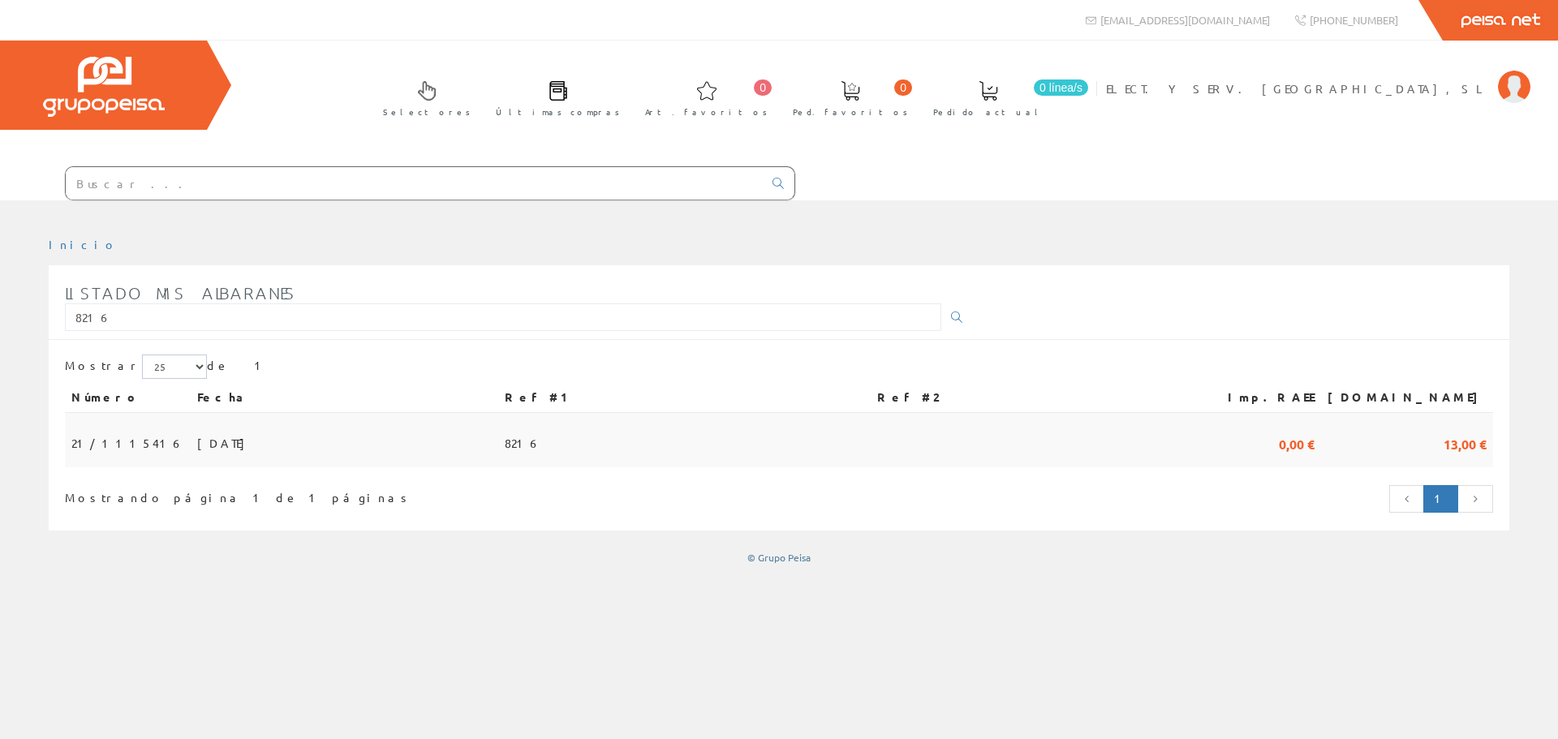
click at [126, 445] on span "21/1115416" at bounding box center [127, 443] width 113 height 28
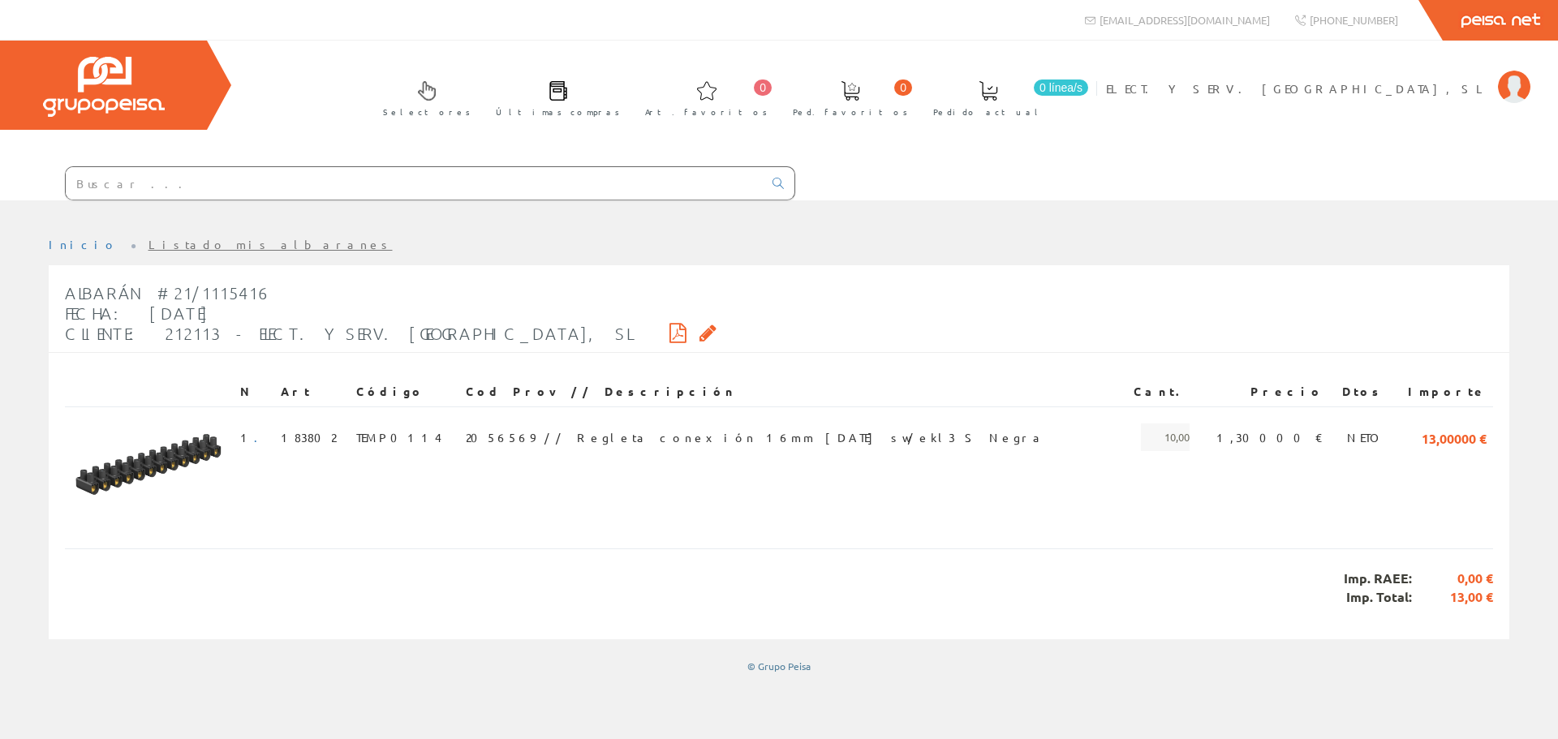
click at [148, 243] on link "Listado mis albaranes" at bounding box center [270, 244] width 244 height 15
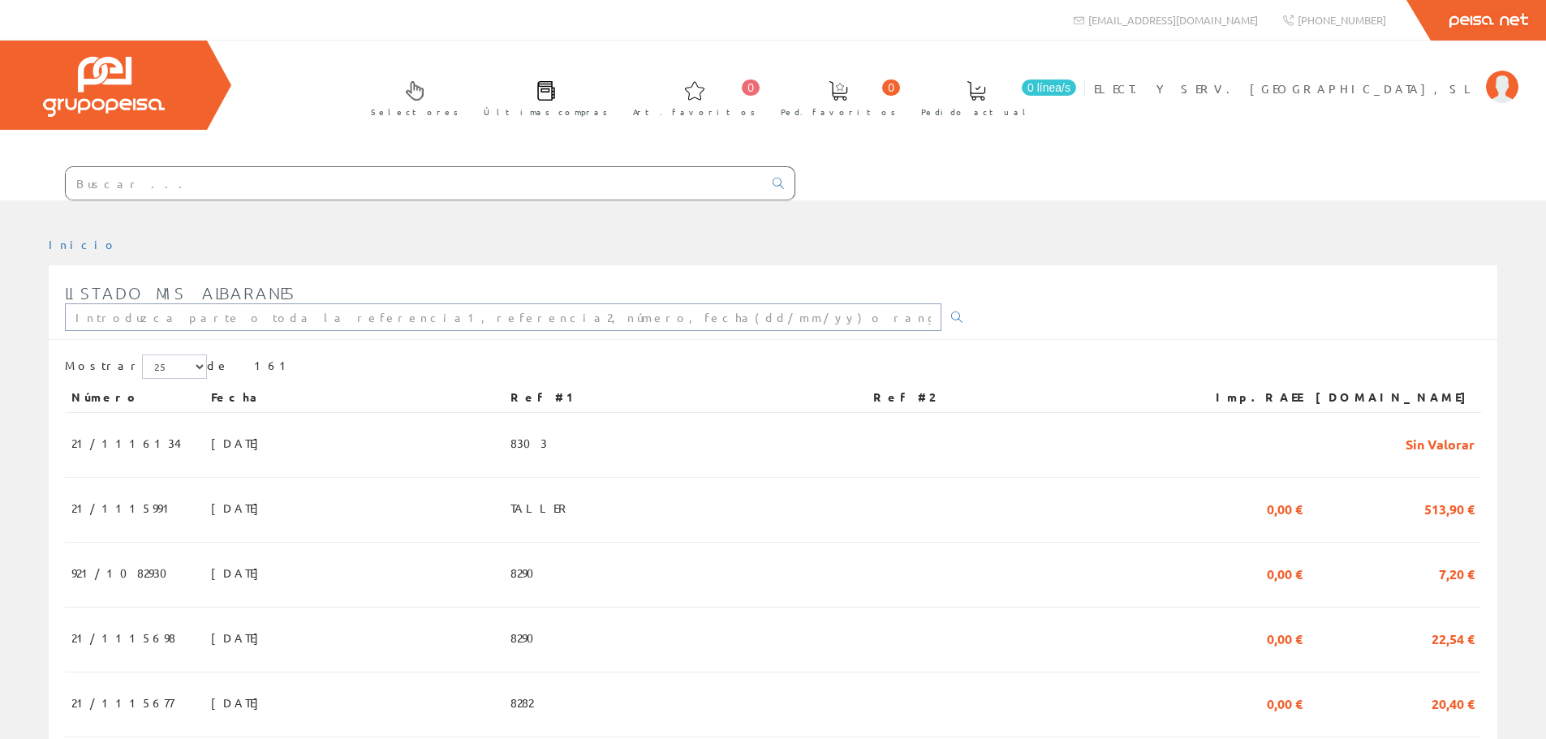
click at [201, 312] on input "text" at bounding box center [503, 317] width 876 height 28
type input "8206"
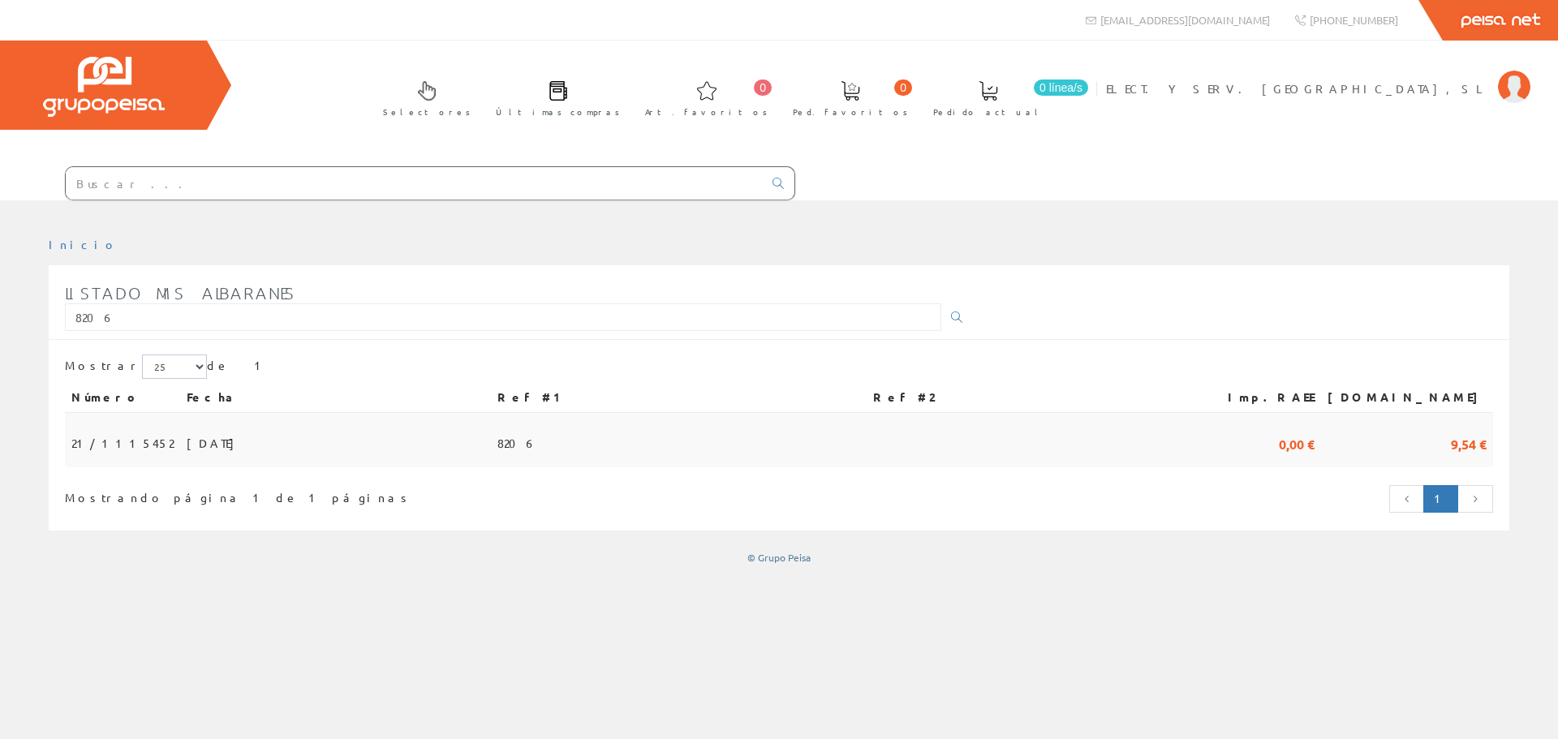
click at [221, 455] on td "25/07/2025" at bounding box center [335, 440] width 311 height 54
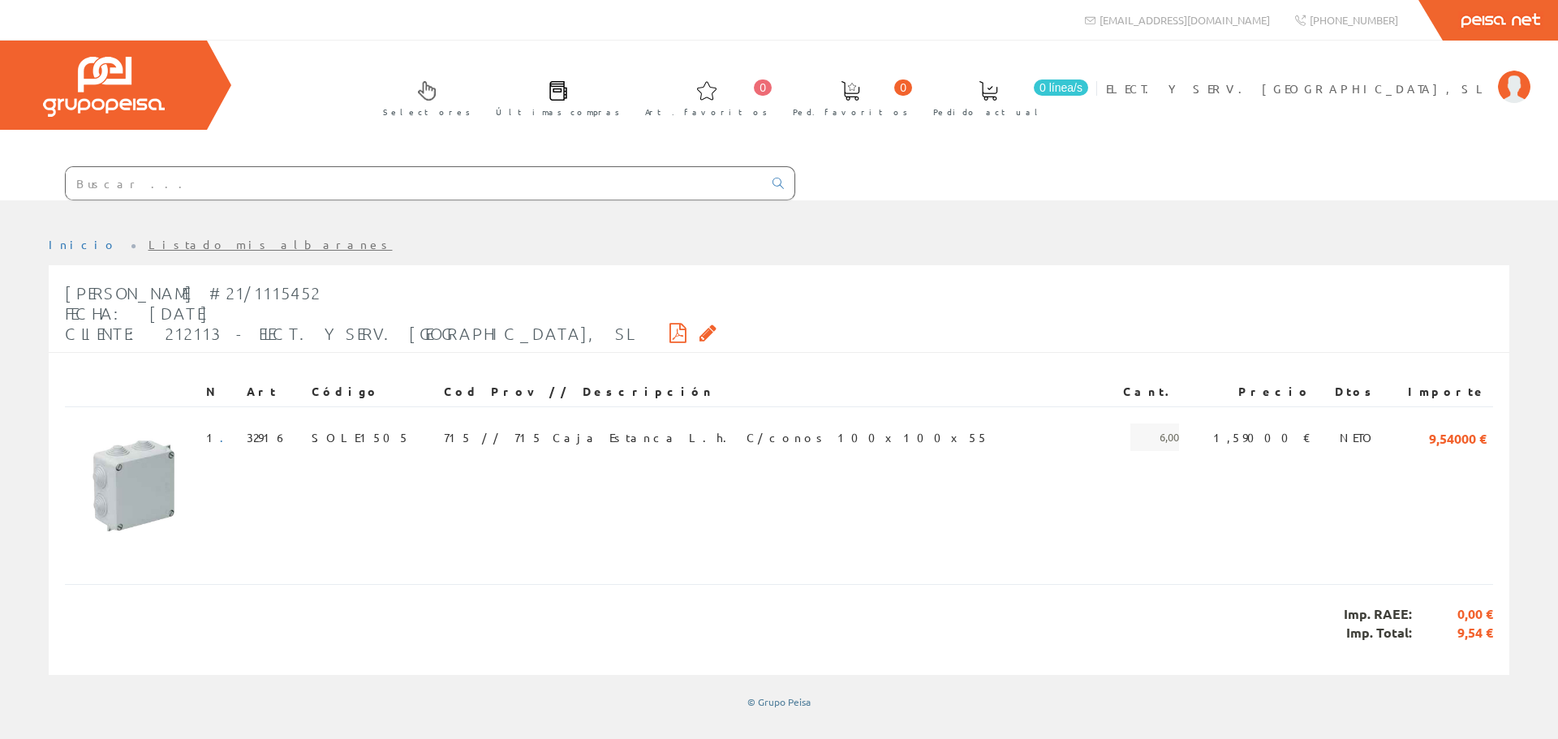
click at [148, 247] on link "Listado mis albaranes" at bounding box center [270, 244] width 244 height 15
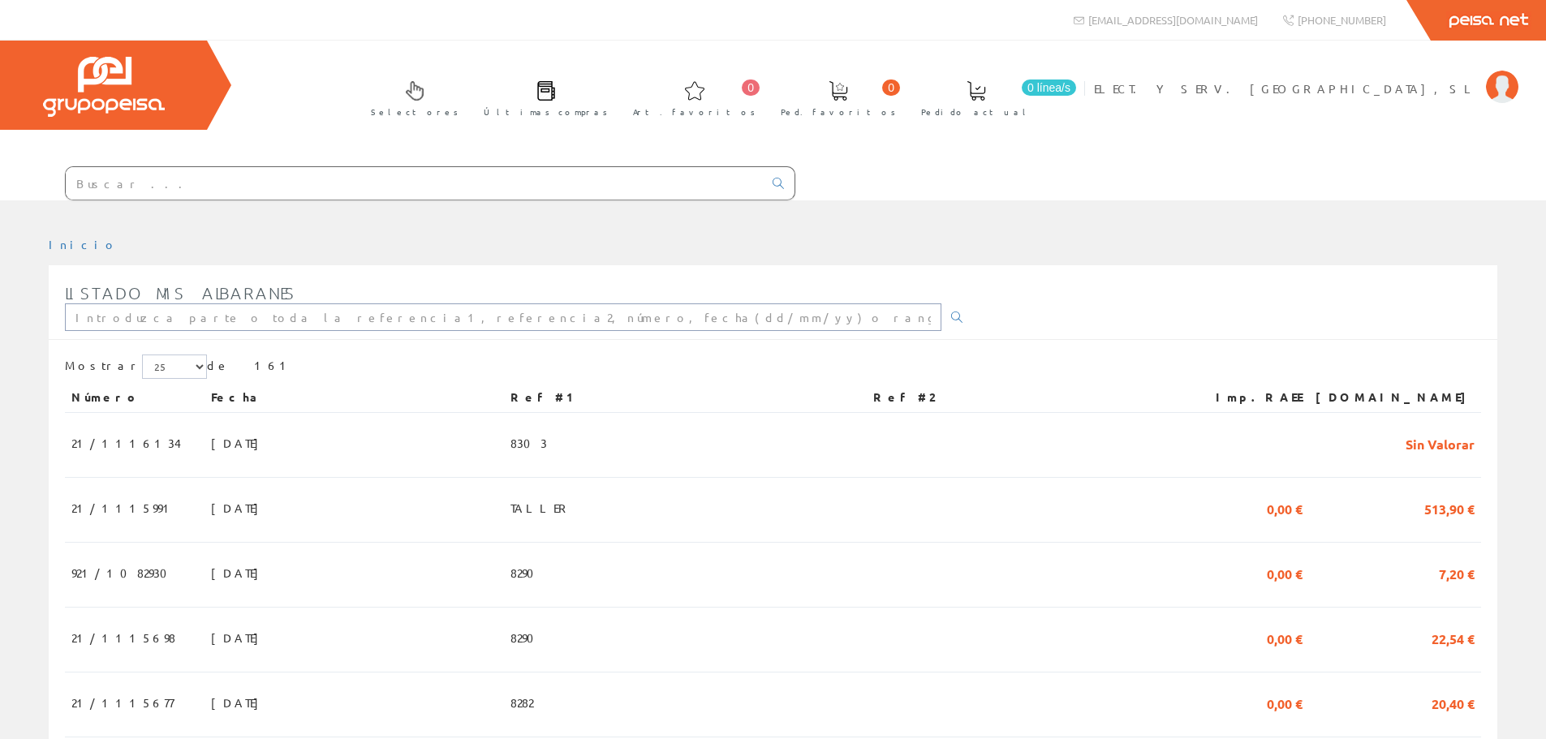
click at [170, 312] on input "text" at bounding box center [503, 317] width 876 height 28
type input "8223"
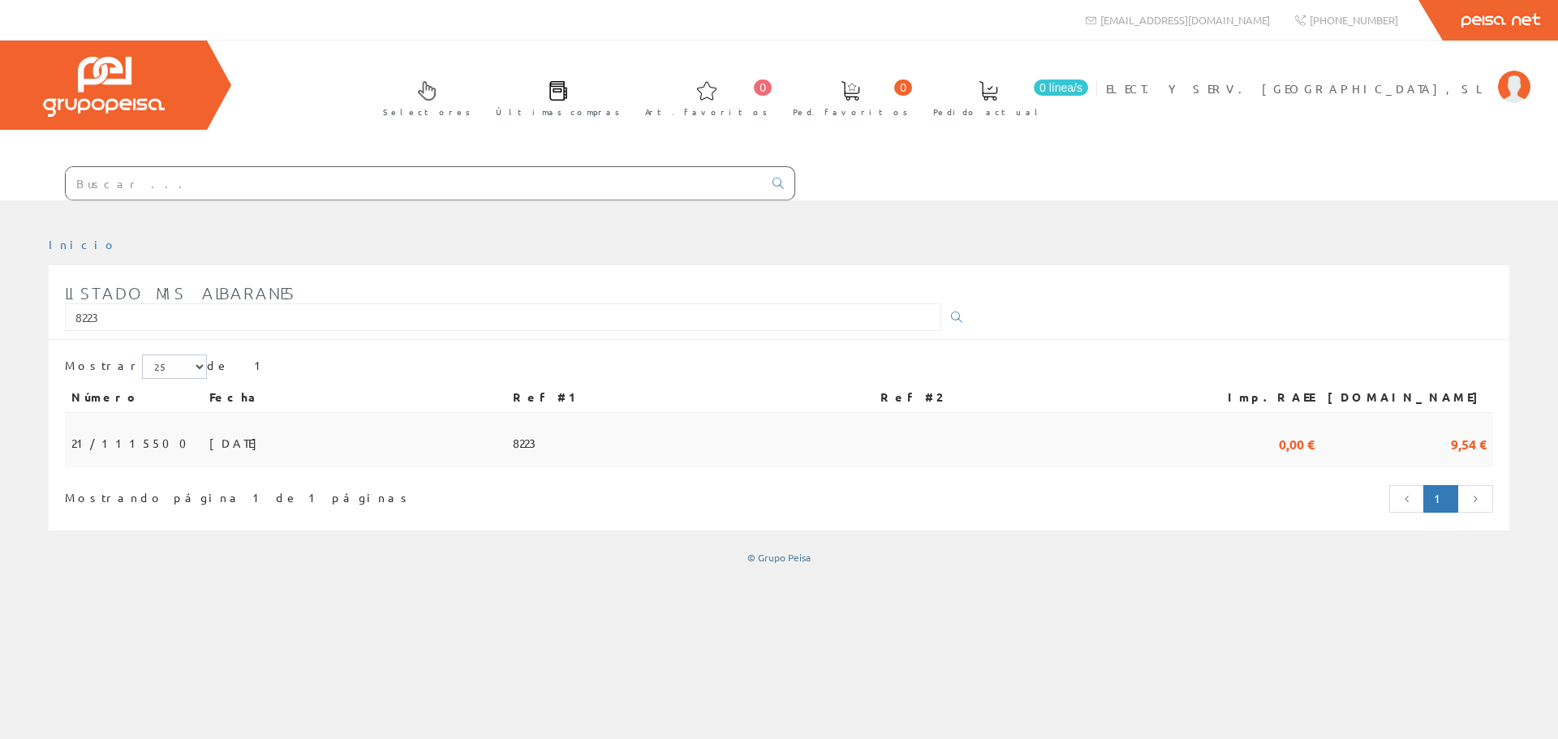
click at [411, 447] on td "[DATE]" at bounding box center [354, 440] width 303 height 54
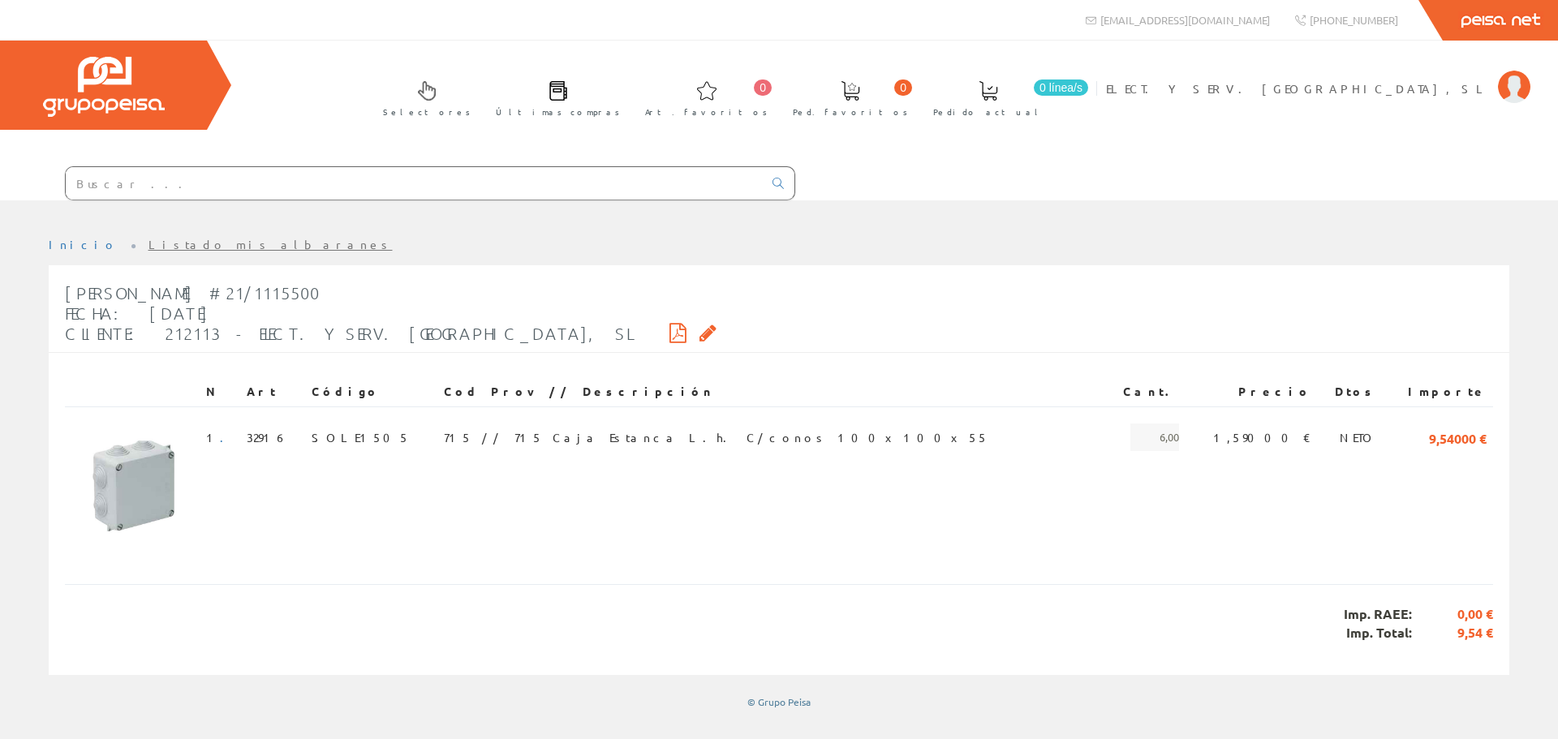
click at [148, 243] on link "Listado mis albaranes" at bounding box center [270, 244] width 244 height 15
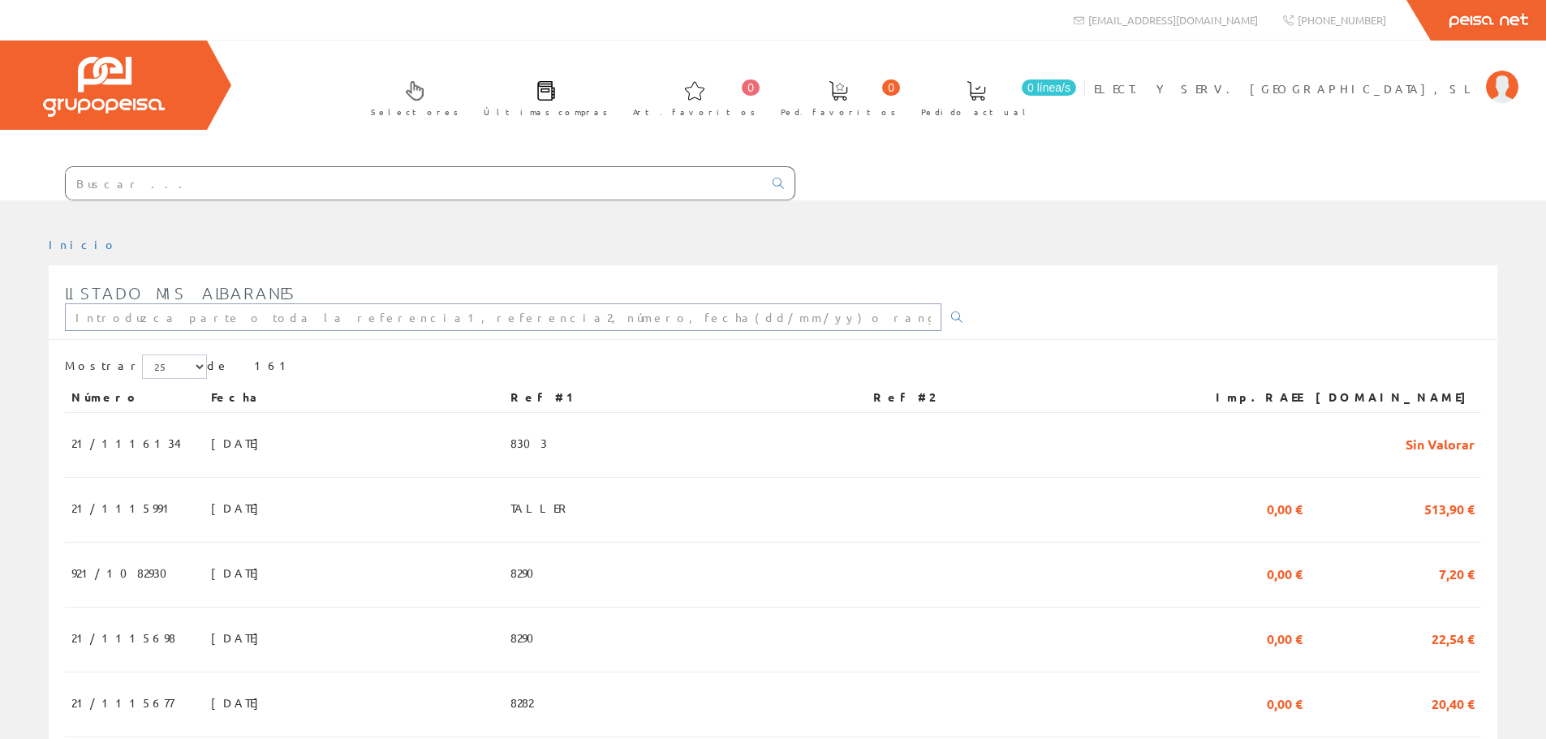
click at [118, 312] on input "text" at bounding box center [503, 317] width 876 height 28
type input "8232"
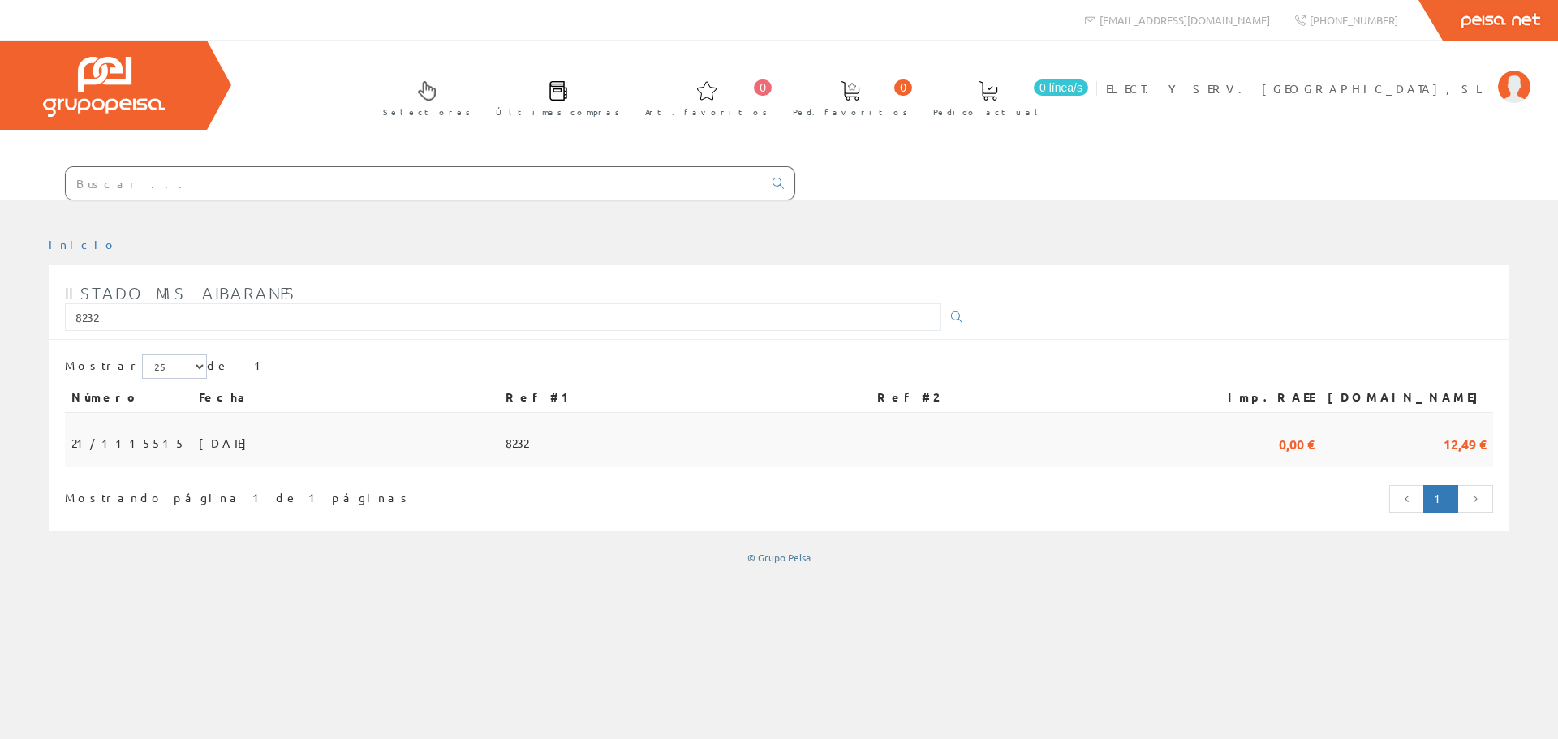
click at [326, 443] on td "29/07/2025" at bounding box center [345, 440] width 307 height 54
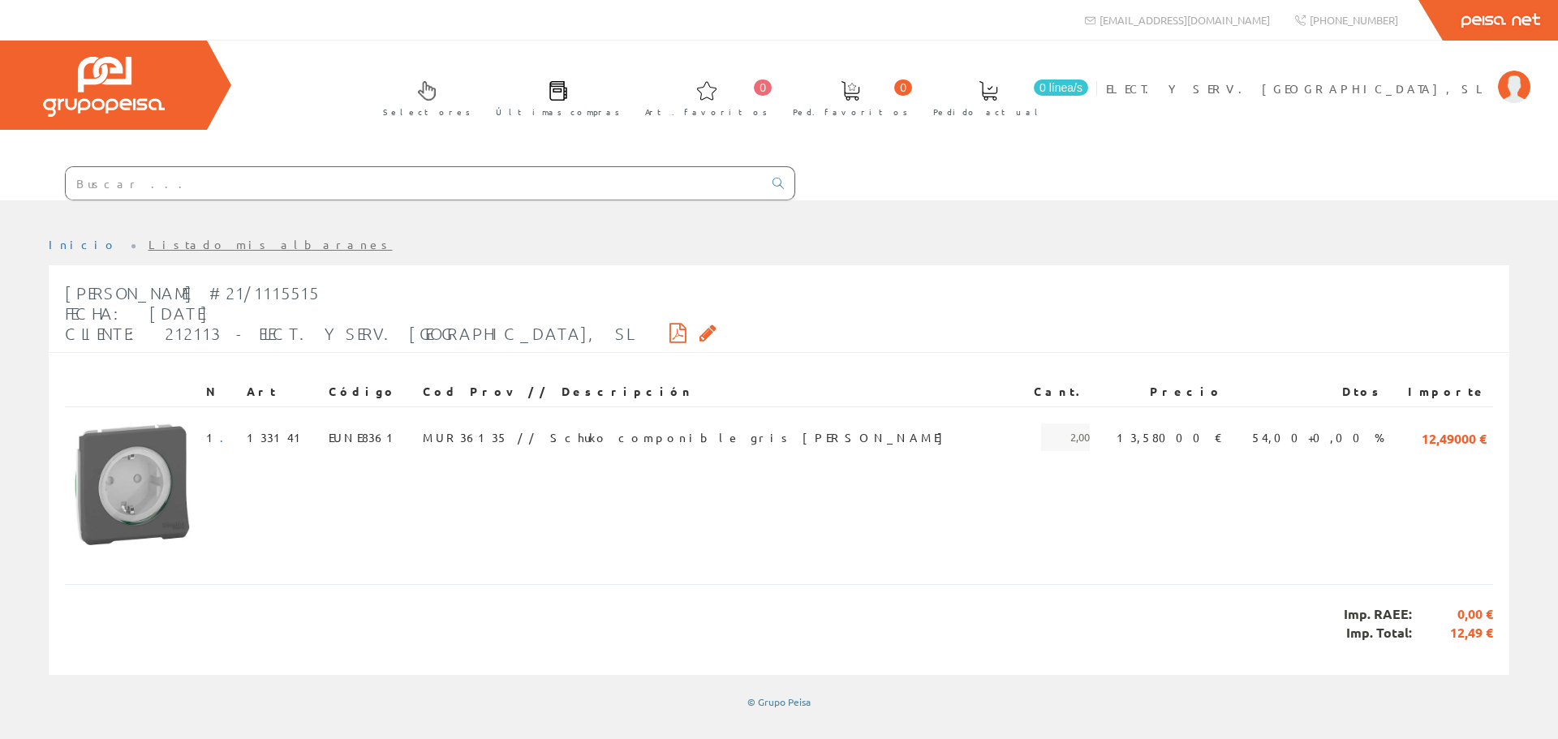
click at [148, 239] on link "Listado mis albaranes" at bounding box center [270, 244] width 244 height 15
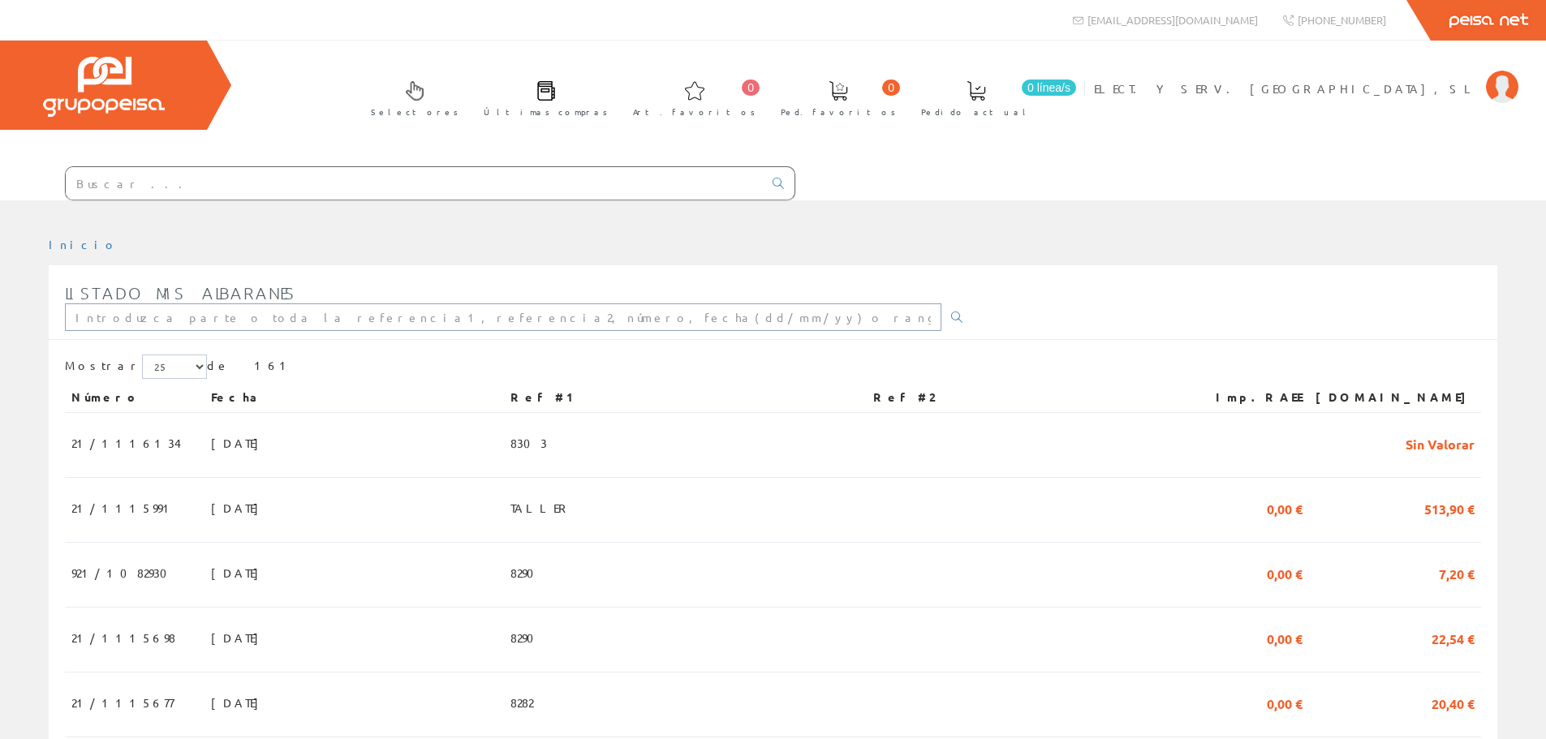
click at [148, 317] on input "text" at bounding box center [503, 317] width 876 height 28
type input "8239."
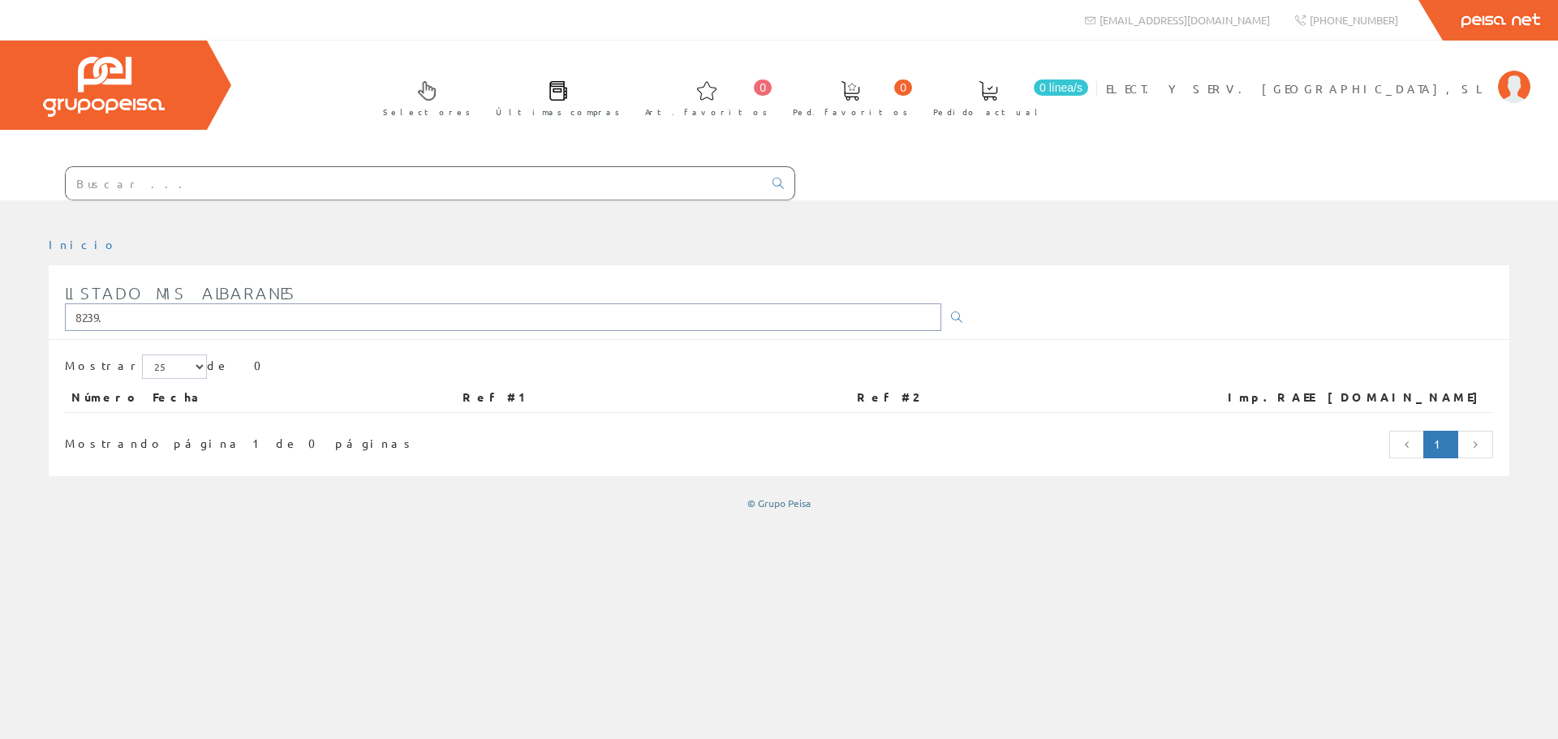
click at [145, 311] on input "8239." at bounding box center [503, 317] width 876 height 28
type input "8239"
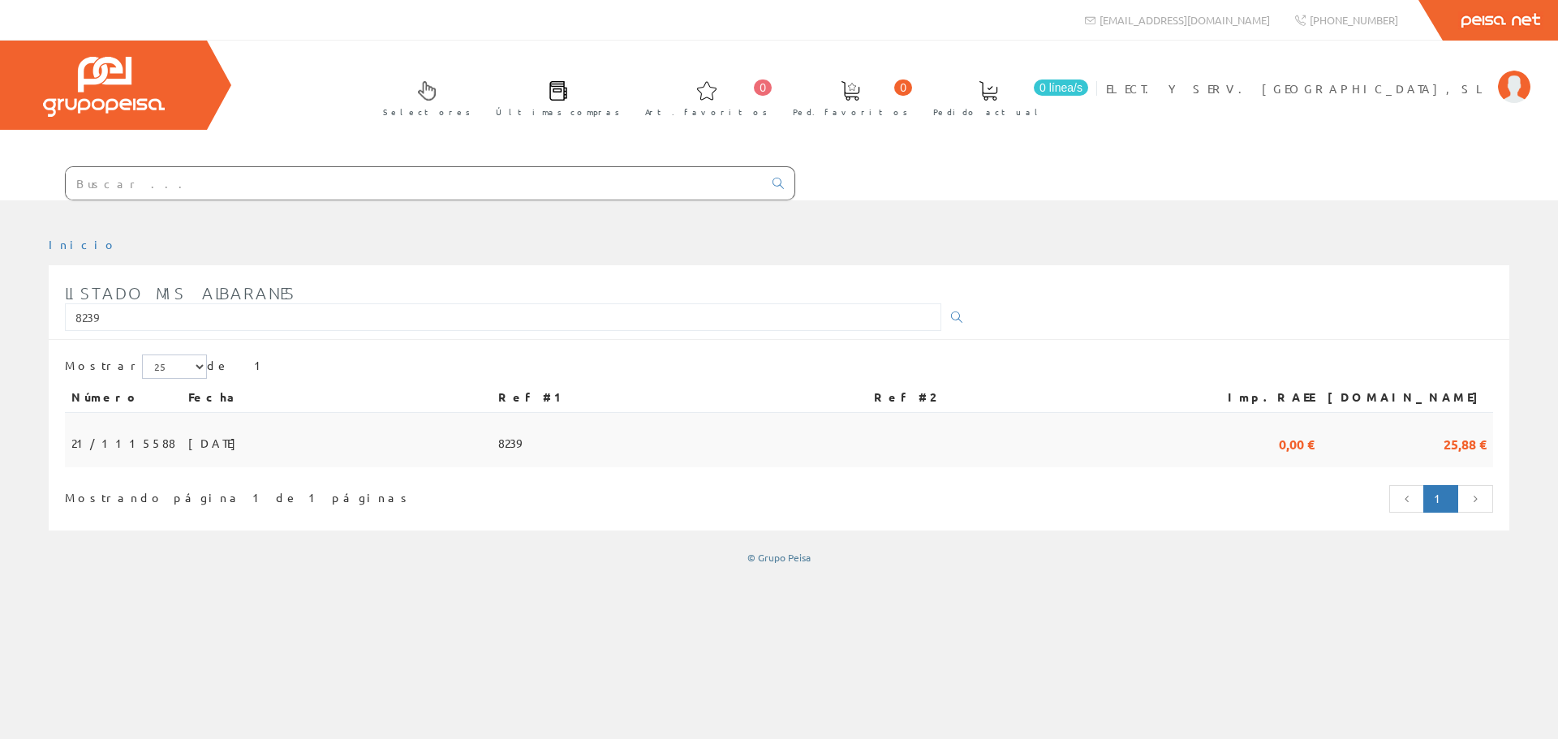
click at [182, 445] on td "31/07/2025" at bounding box center [337, 440] width 310 height 54
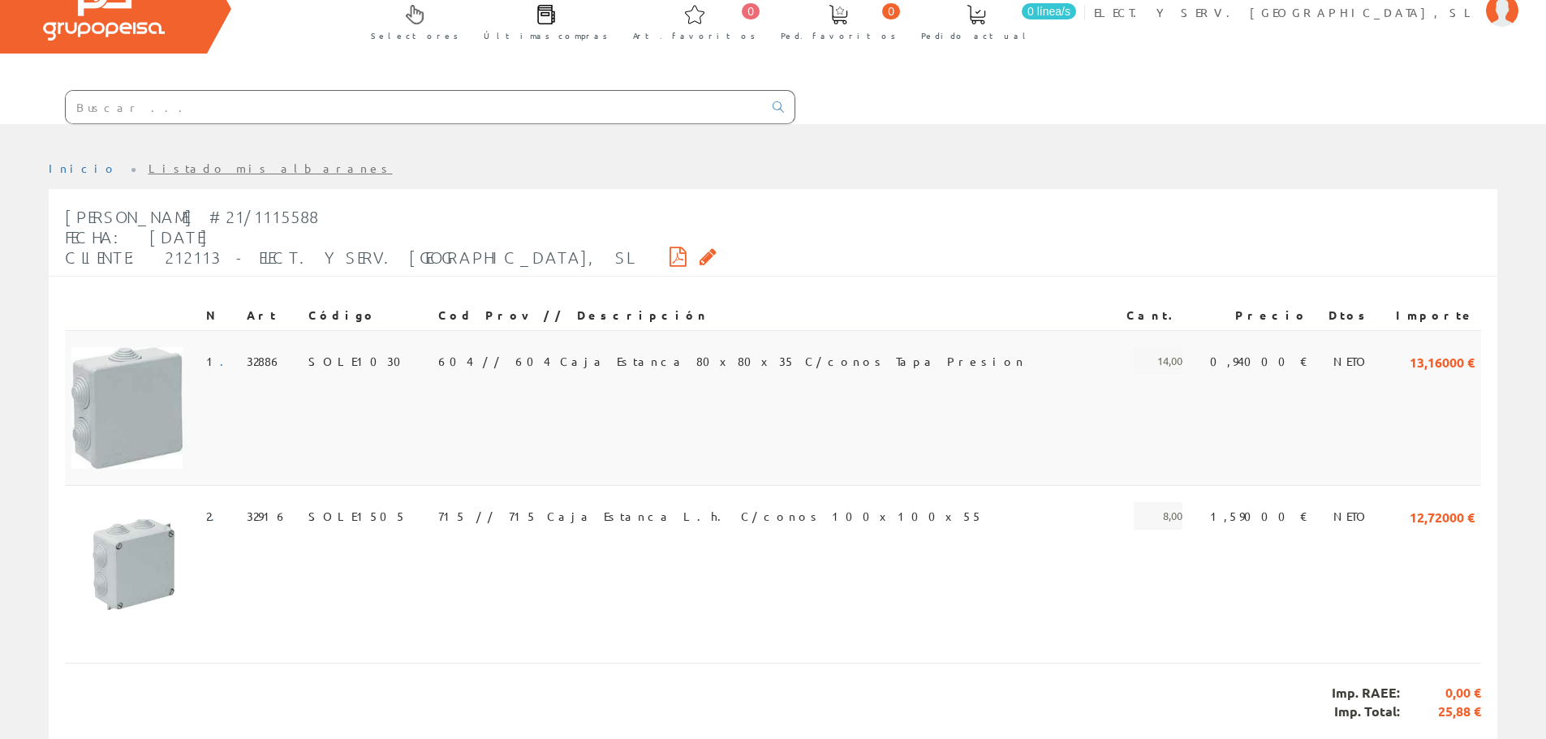
scroll to position [135, 0]
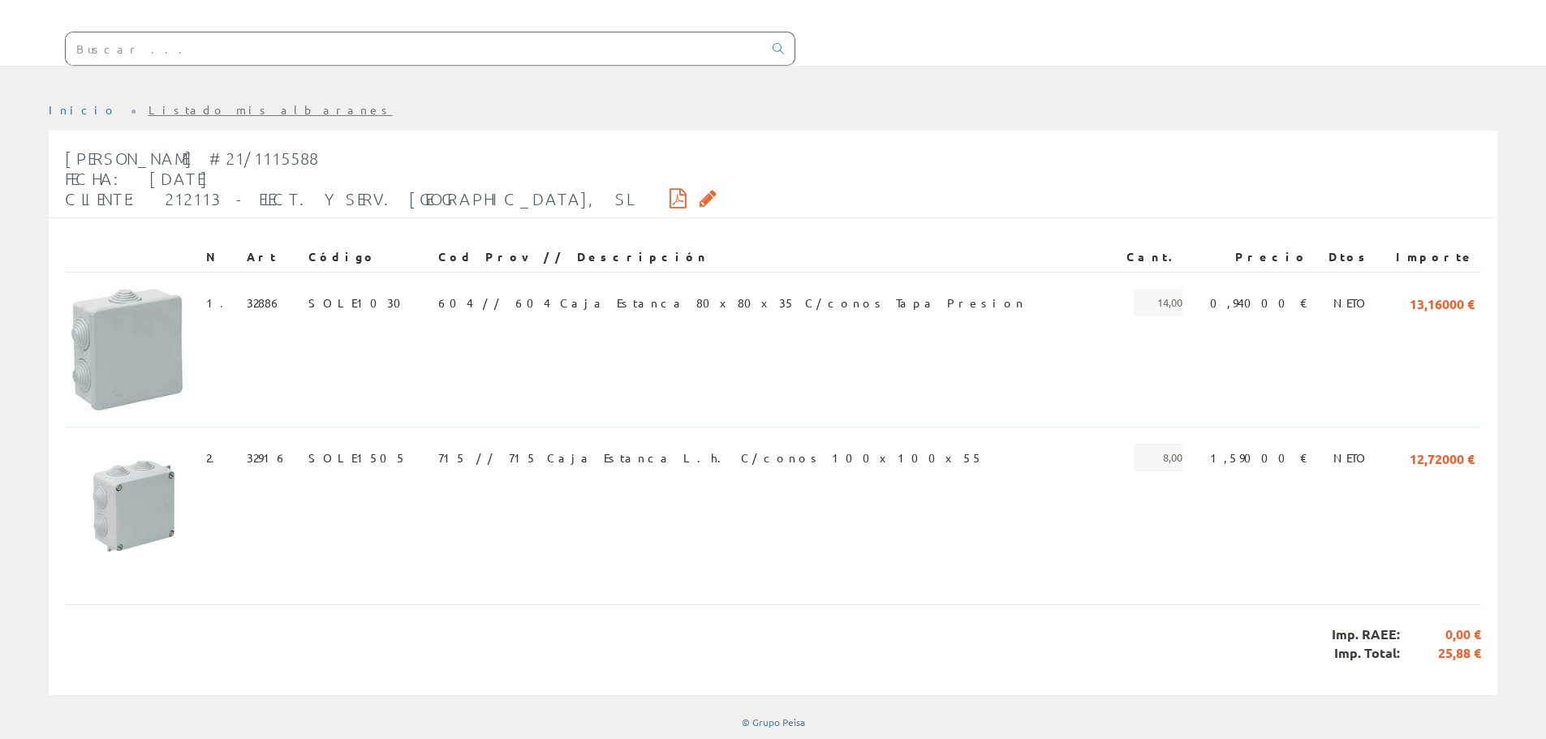
click at [156, 105] on link "Listado mis albaranes" at bounding box center [270, 109] width 244 height 15
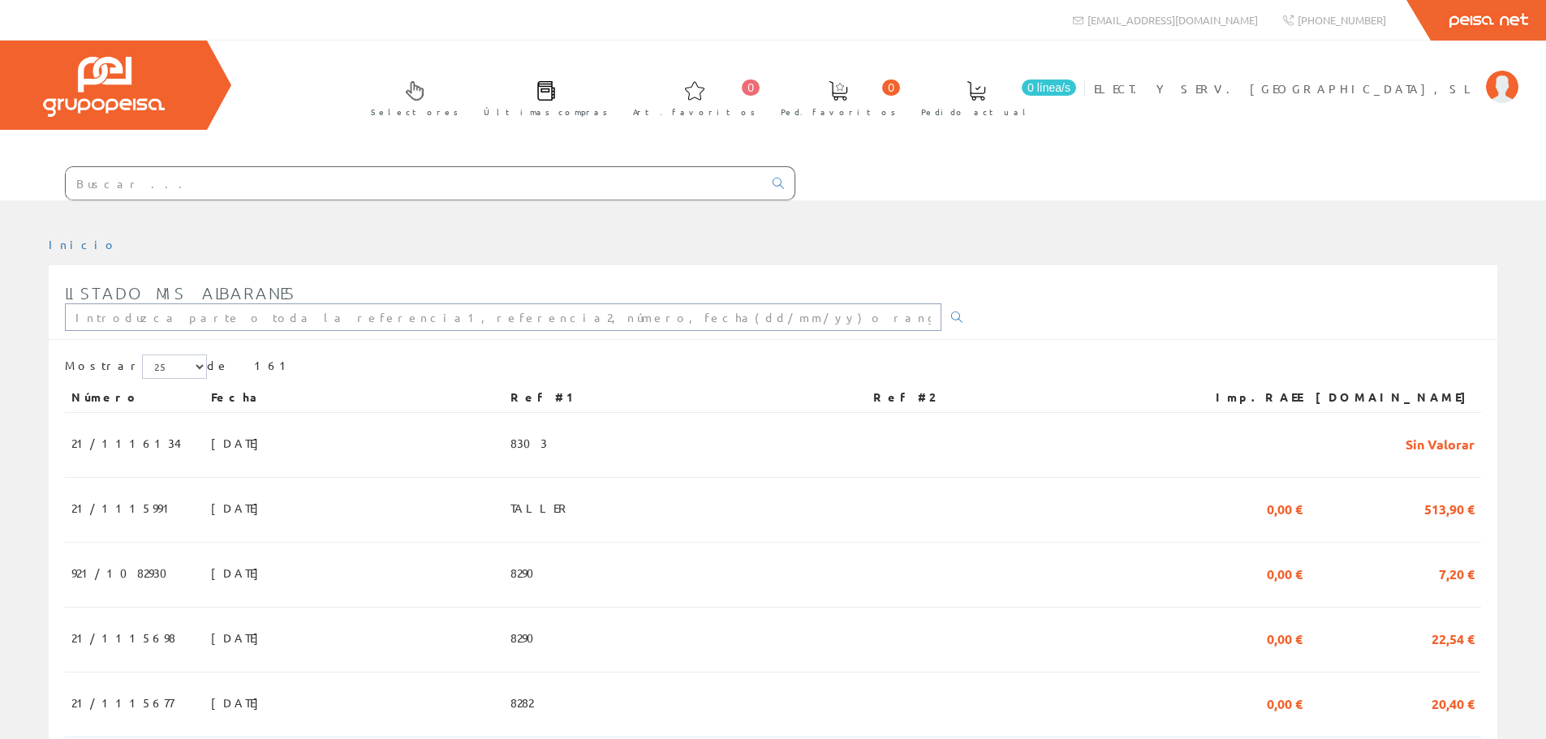
click at [178, 315] on input "text" at bounding box center [503, 317] width 876 height 28
type input "8245"
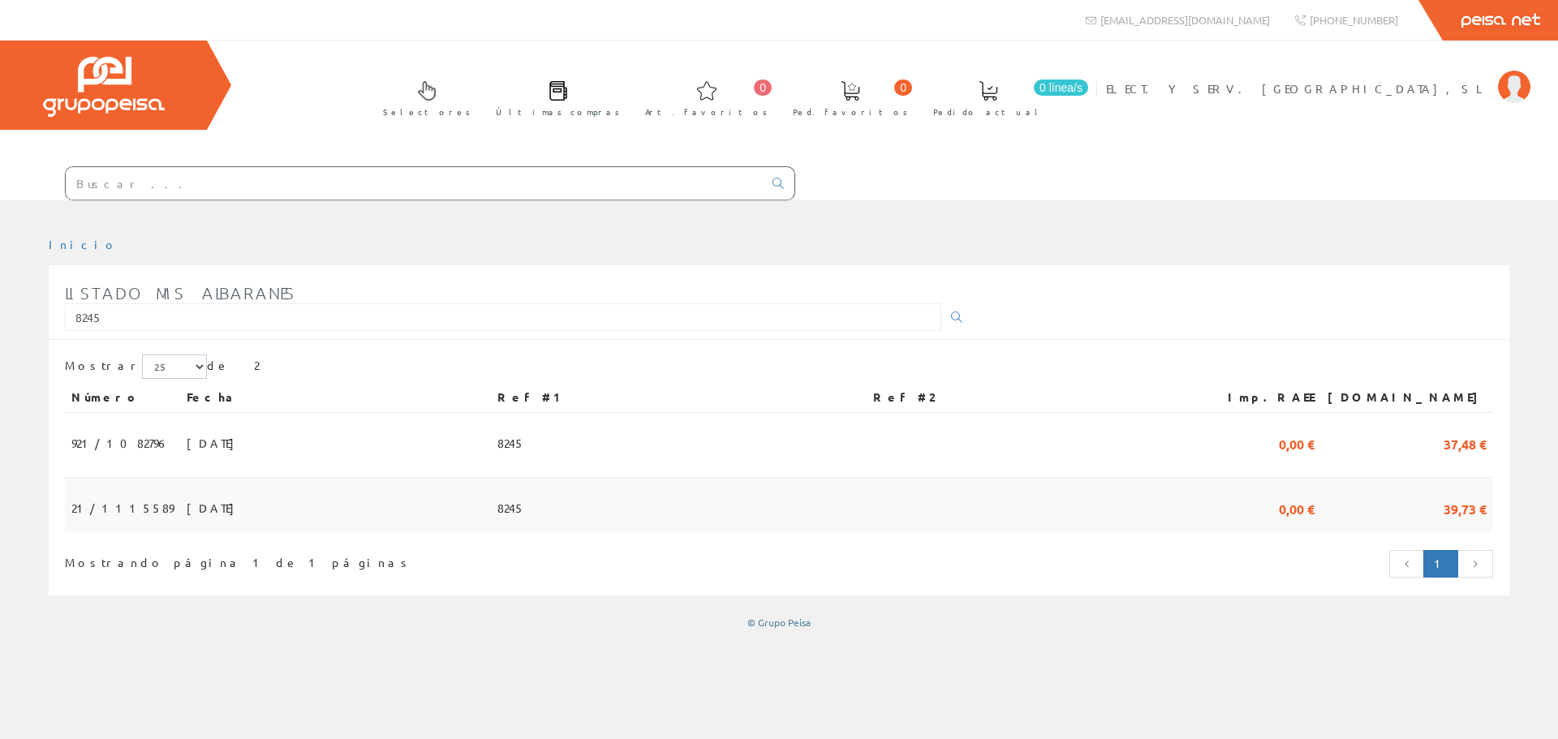
click at [239, 510] on td "31/07/2025" at bounding box center [335, 505] width 311 height 54
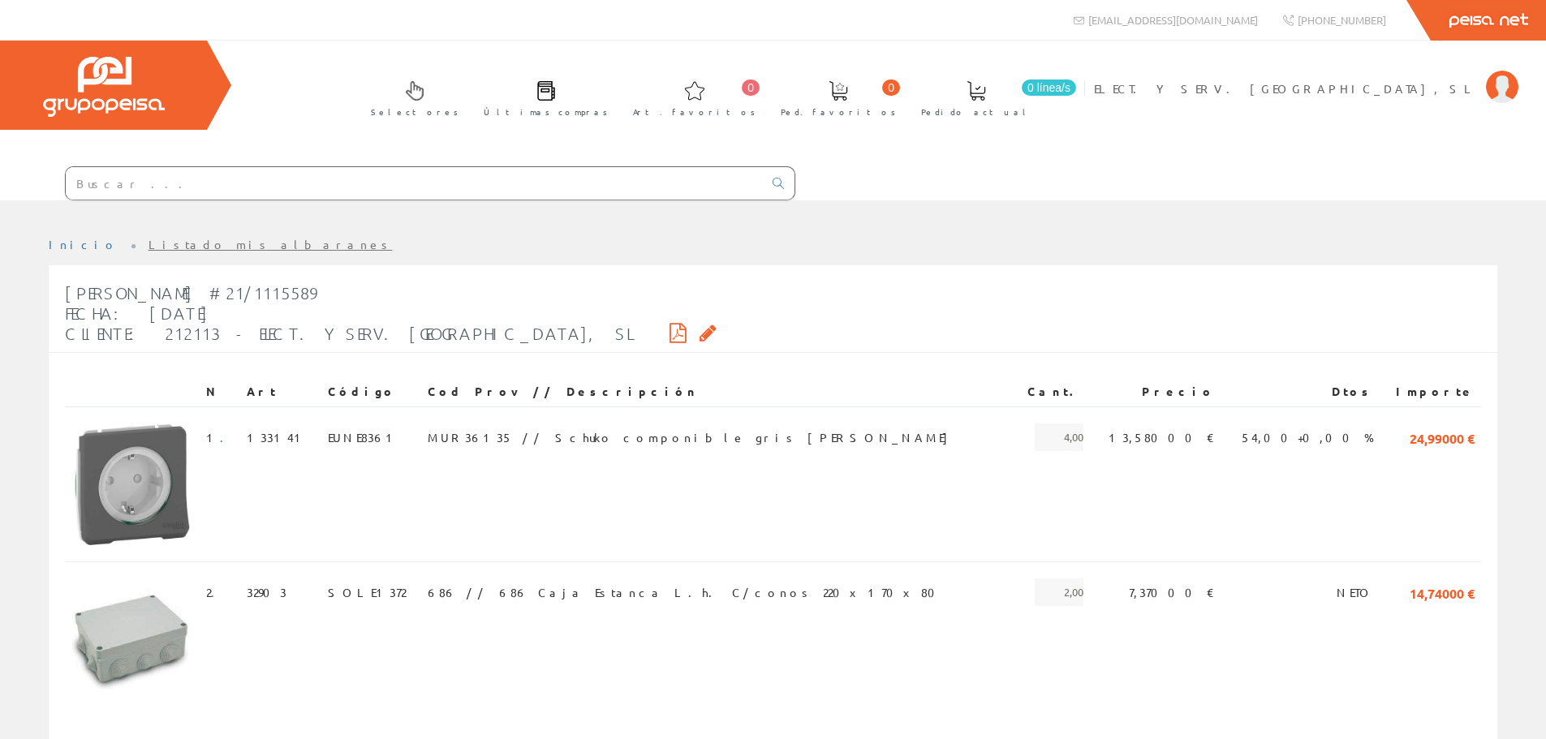
click at [148, 240] on link "Listado mis albaranes" at bounding box center [270, 244] width 244 height 15
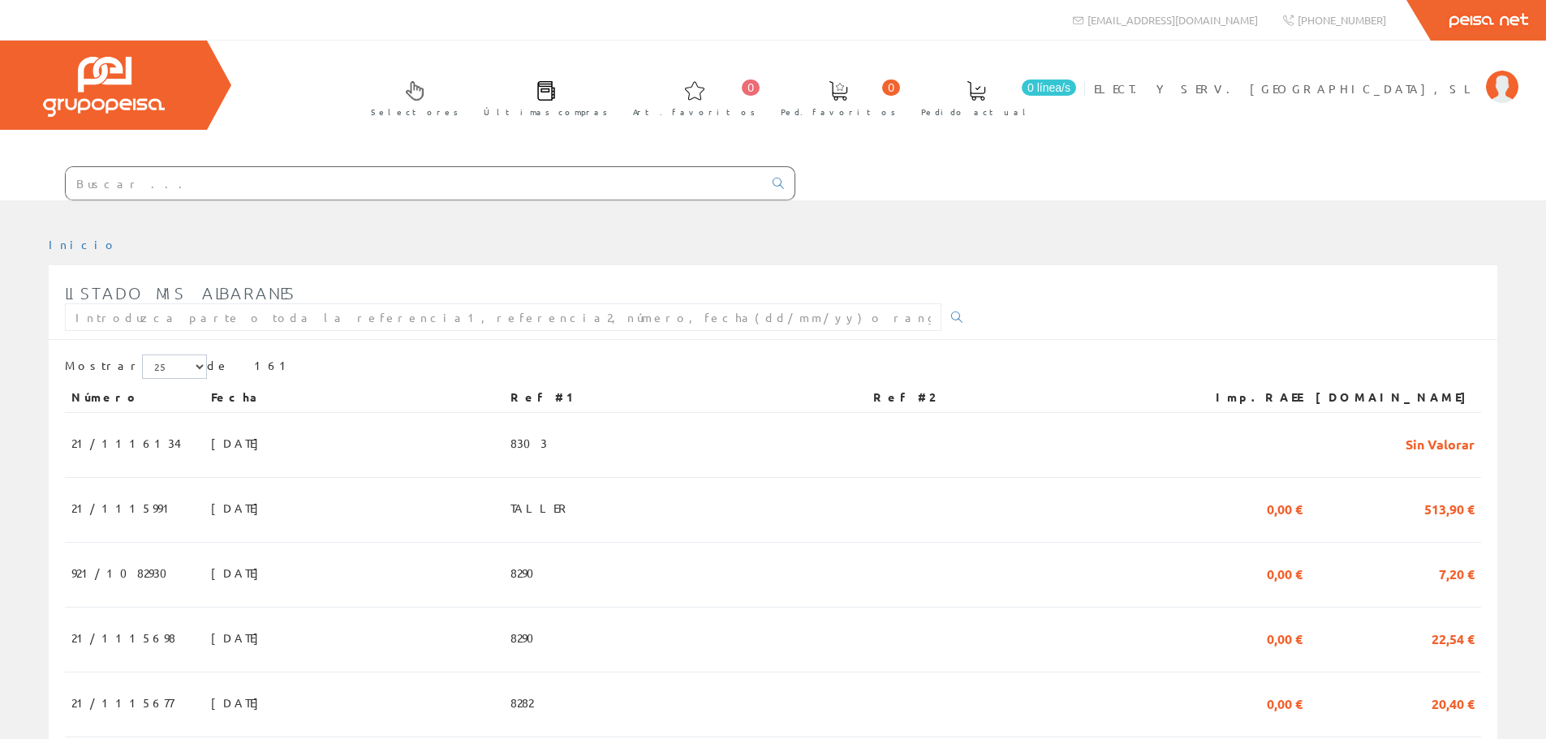
drag, startPoint x: 203, startPoint y: 338, endPoint x: 211, endPoint y: 328, distance: 13.3
click at [204, 338] on div "Listado mis albaranes" at bounding box center [519, 307] width 908 height 64
click at [215, 320] on input "text" at bounding box center [503, 317] width 876 height 28
type input "58233"
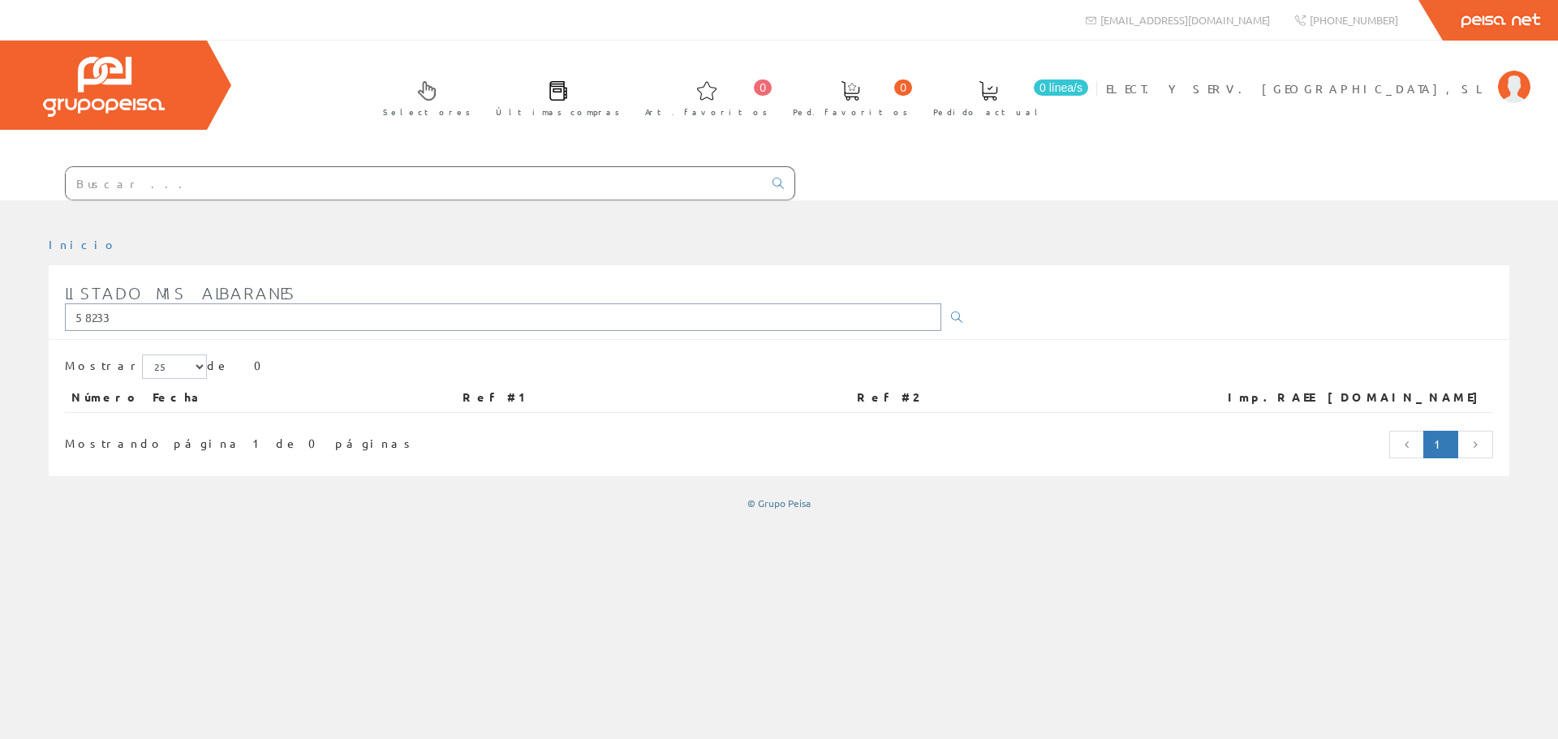
click at [154, 321] on input "58233" at bounding box center [503, 317] width 876 height 28
type input "5"
type input "8233"
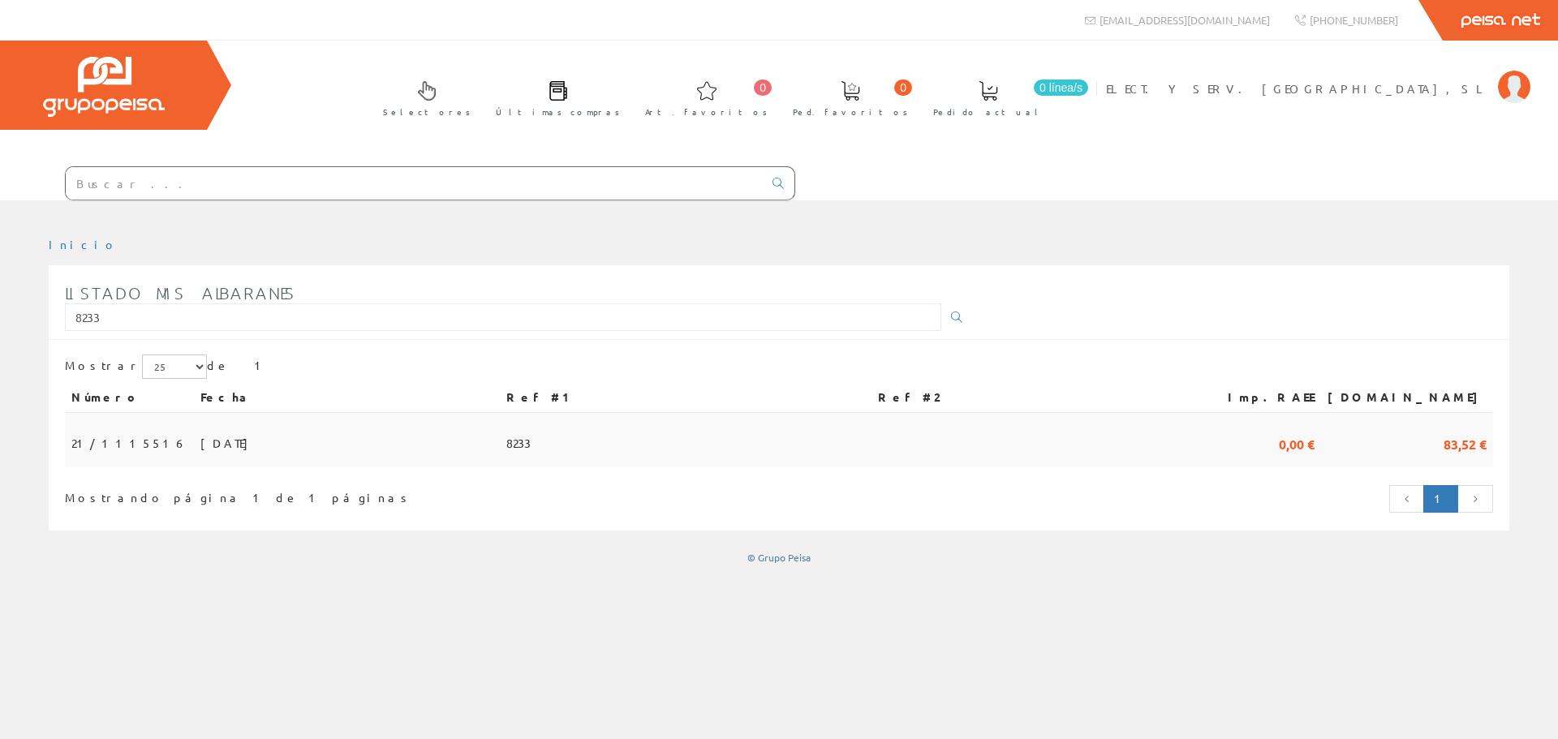
click at [259, 446] on td "[DATE]" at bounding box center [347, 440] width 306 height 54
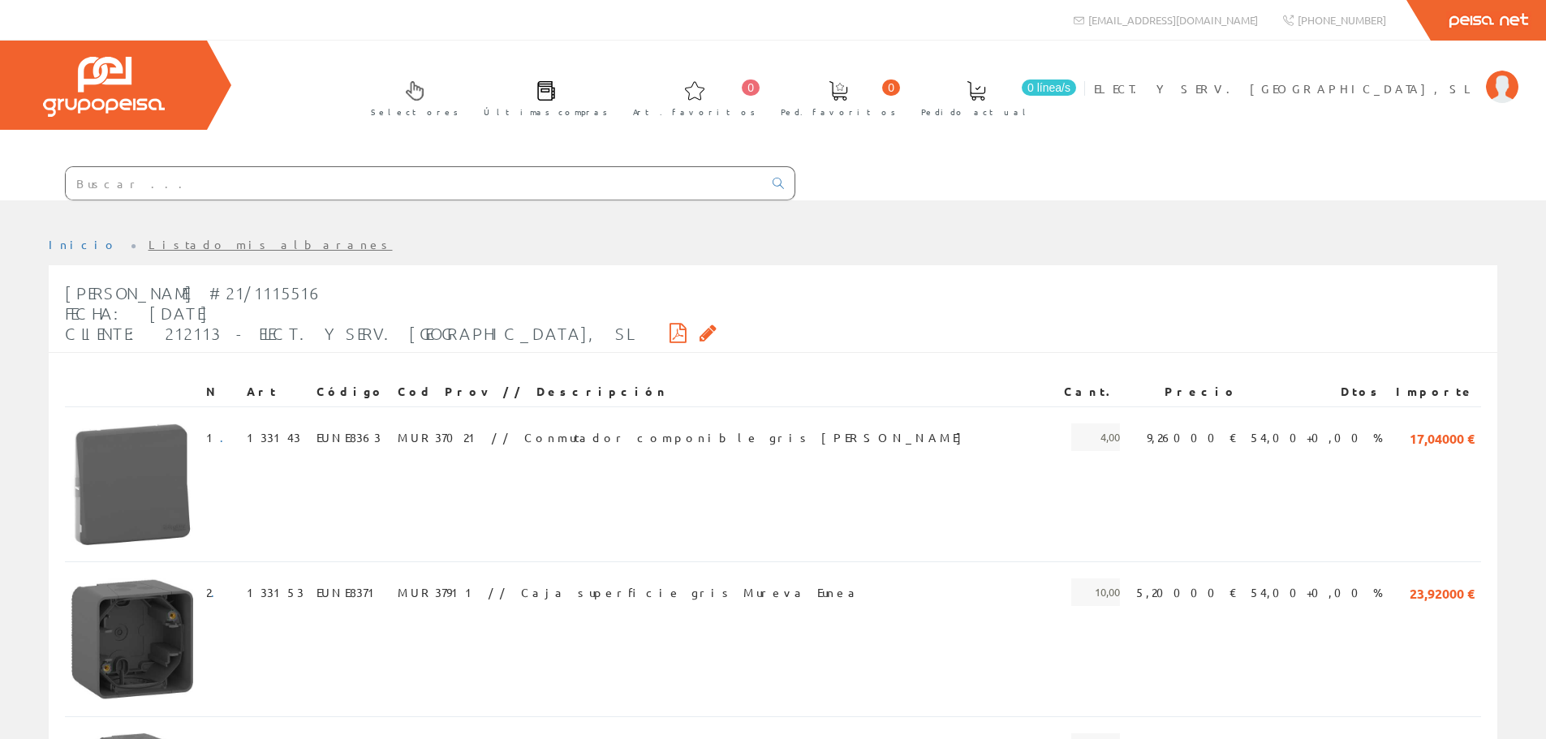
click at [159, 243] on link "Listado mis albaranes" at bounding box center [270, 244] width 244 height 15
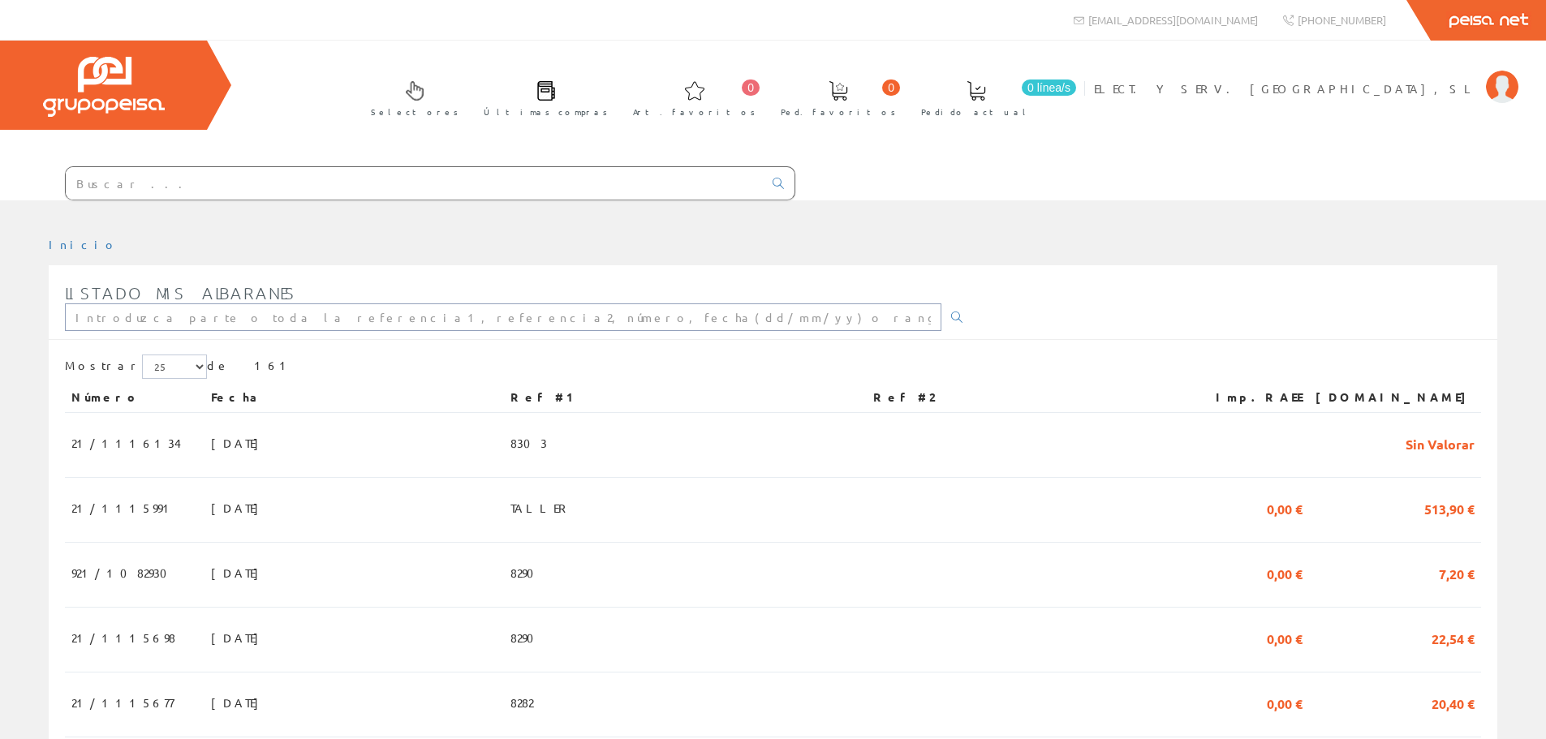
click at [156, 316] on input "text" at bounding box center [503, 317] width 876 height 28
type input "8248"
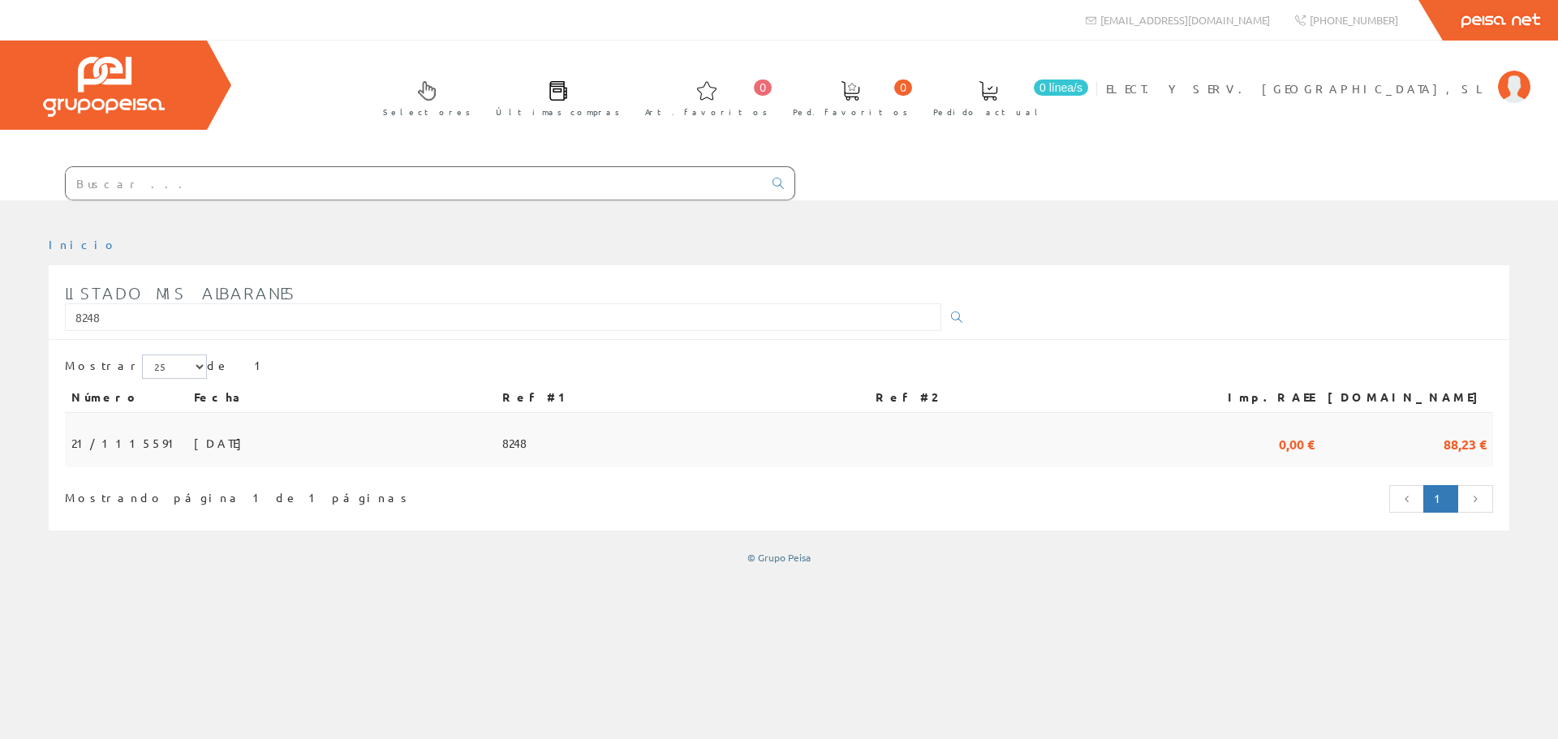
click at [225, 419] on td "31/07/2025" at bounding box center [341, 440] width 308 height 54
